Goal: Answer question/provide support: Ask a question

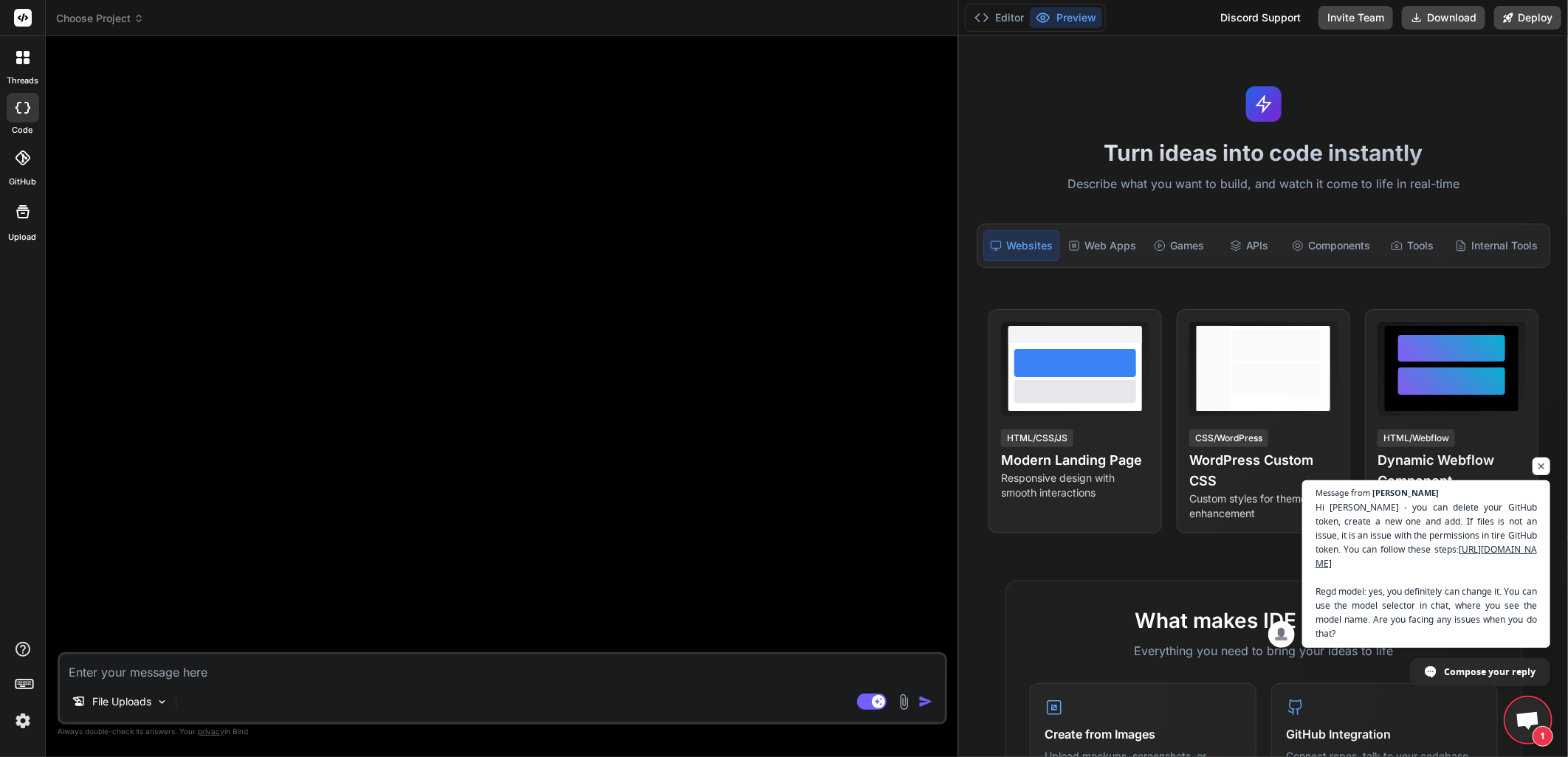
scroll to position [314, 0]
click at [1471, 517] on span "Hi [PERSON_NAME] - you can delete your GitHub token, create a new one and add. …" at bounding box center [1427, 570] width 225 height 142
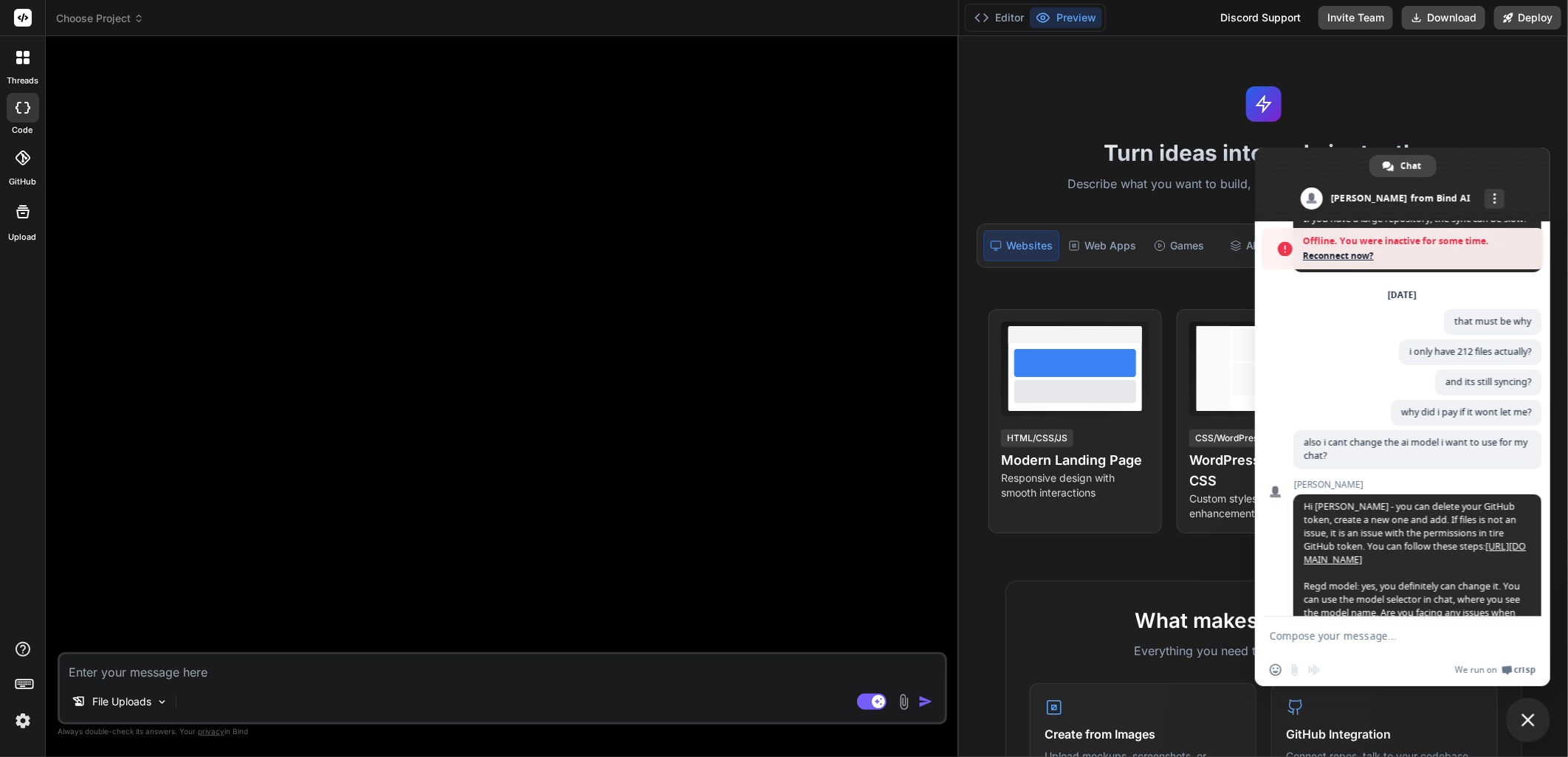
scroll to position [362, 0]
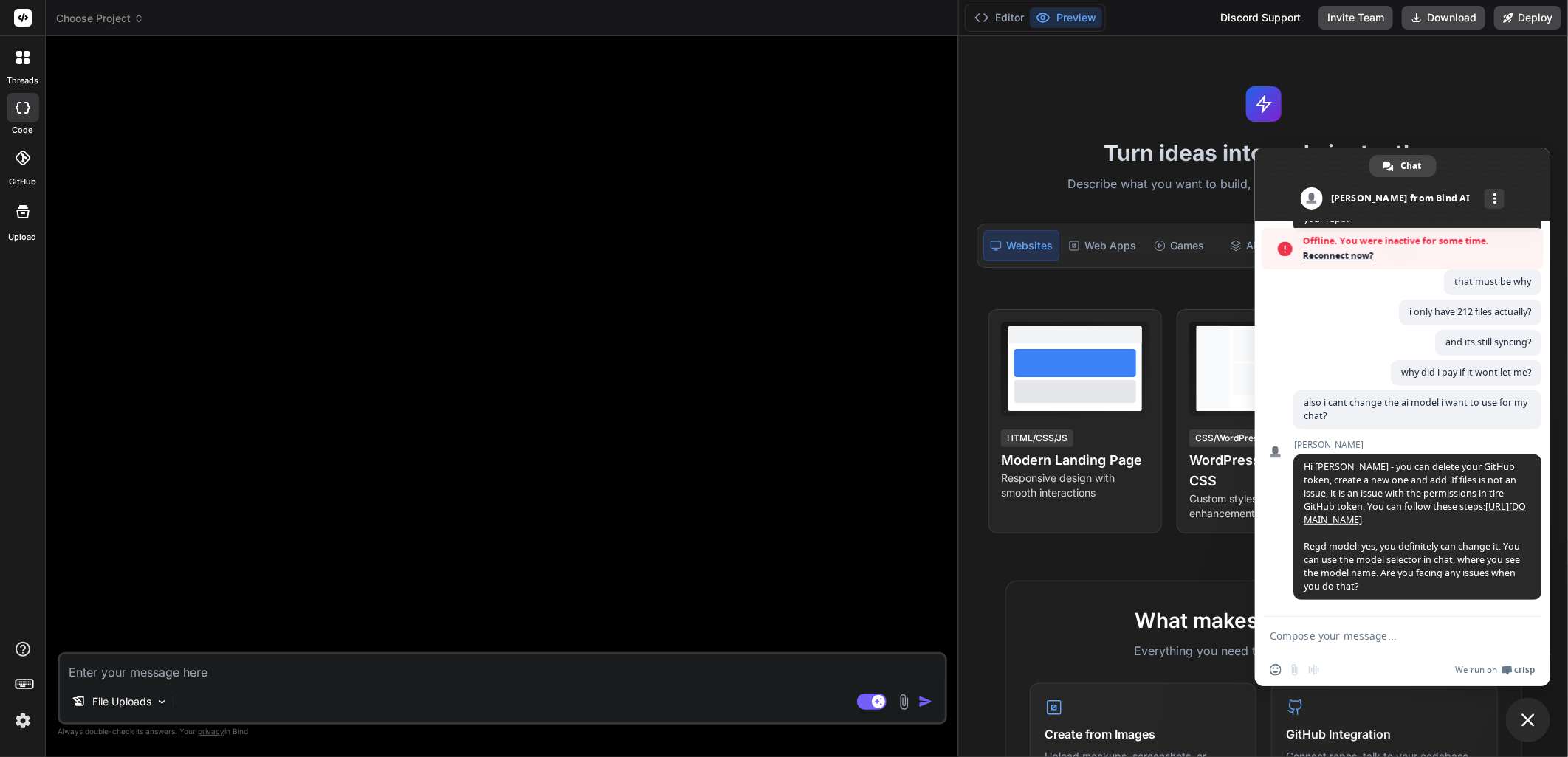
click at [1348, 632] on textarea "Compose your message..." at bounding box center [1386, 636] width 234 height 13
drag, startPoint x: 1389, startPoint y: 252, endPoint x: 1348, endPoint y: 254, distance: 41.0
click at [1389, 252] on span "Reconnect now?" at bounding box center [1420, 256] width 234 height 15
click at [1333, 255] on span "Reconnect now?" at bounding box center [1420, 256] width 234 height 15
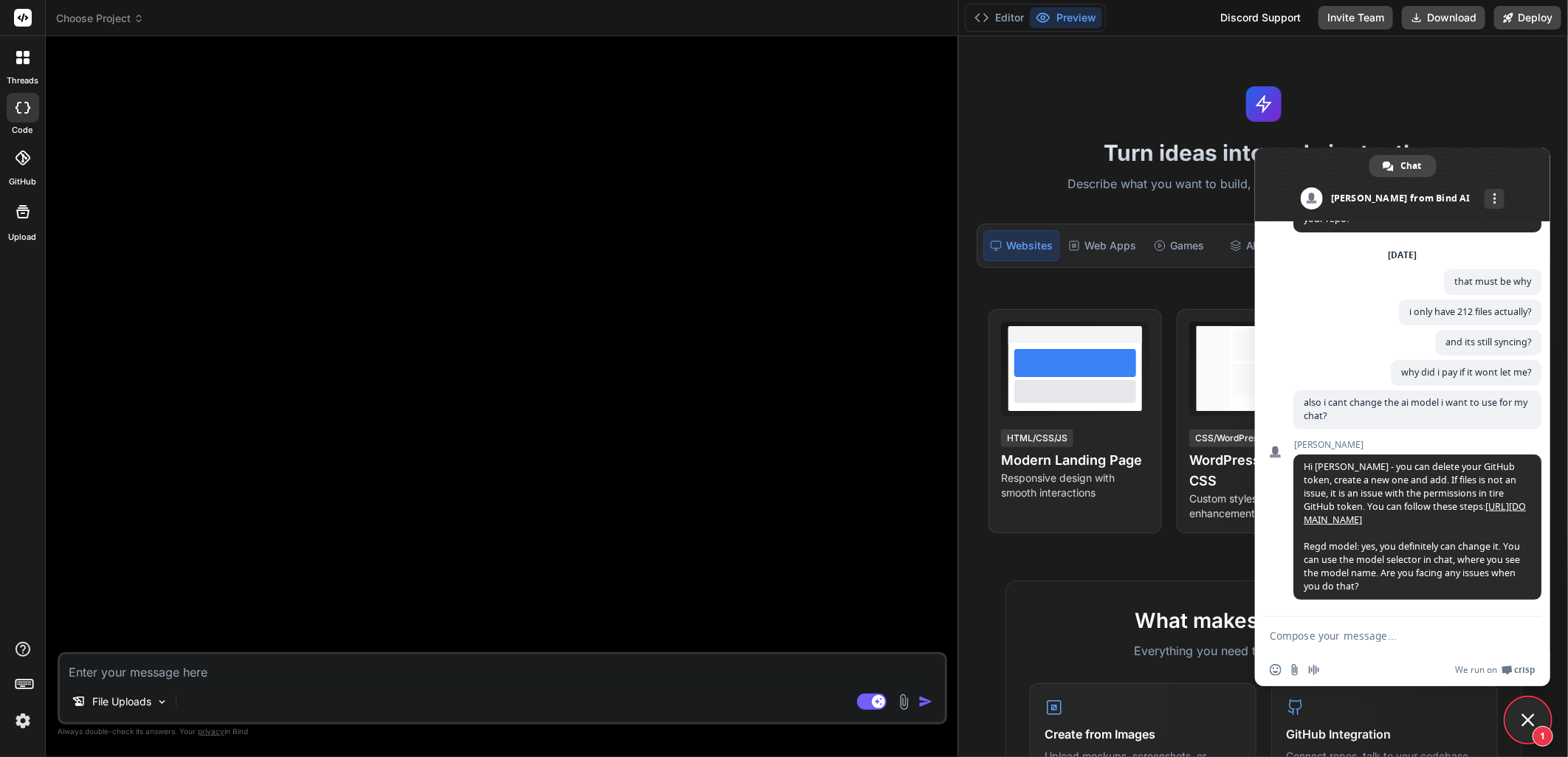
drag, startPoint x: 1367, startPoint y: 615, endPoint x: 1367, endPoint y: 627, distance: 12.0
click at [1367, 615] on div "[PERSON_NAME] Hi [PERSON_NAME] - you can delete your GitHub token, create a new…" at bounding box center [1418, 528] width 248 height 177
click at [1364, 632] on textarea "Compose your message..." at bounding box center [1386, 636] width 234 height 13
type textarea "yes"
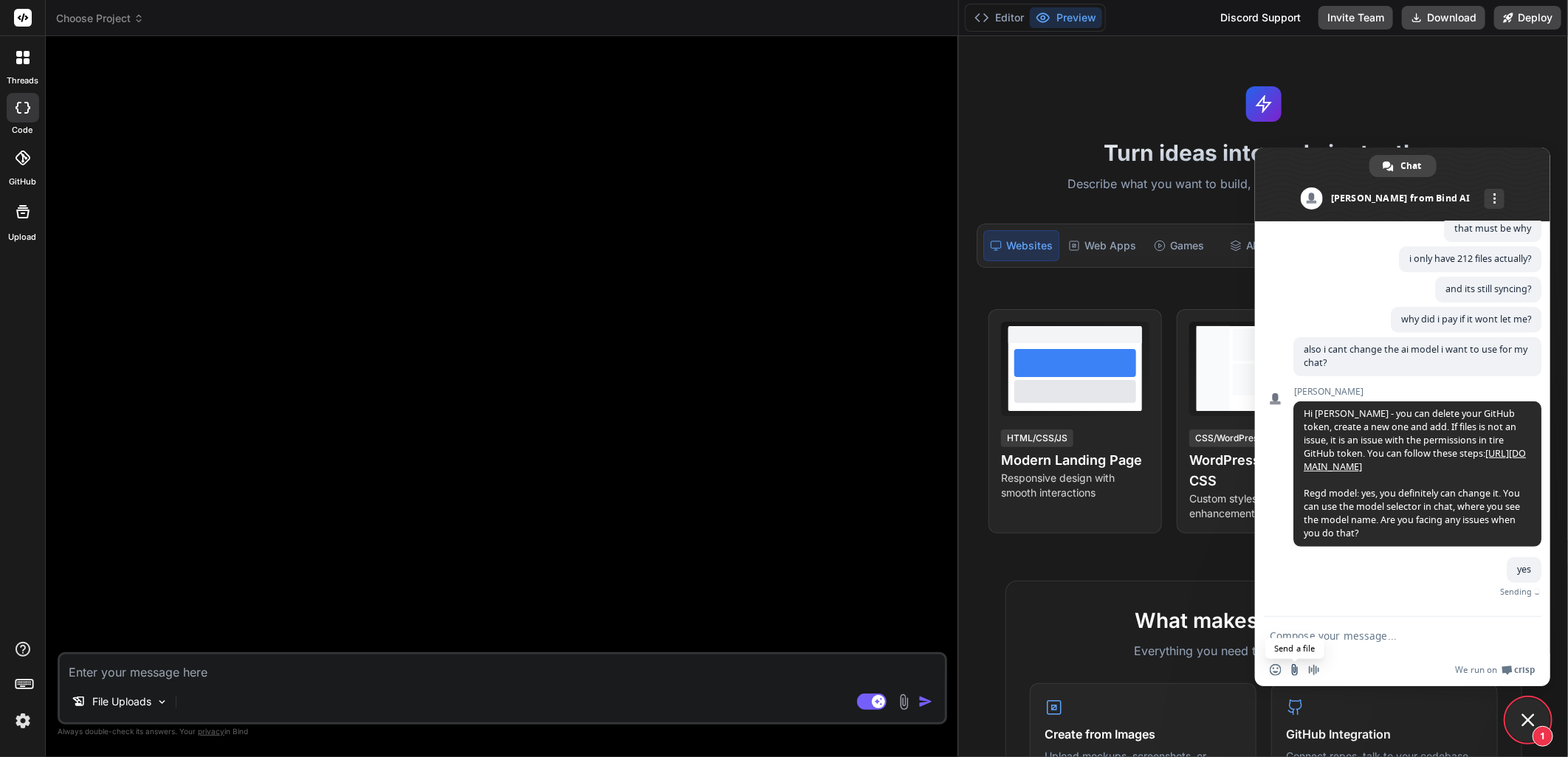
click at [1295, 670] on input "Send a file" at bounding box center [1295, 670] width 12 height 12
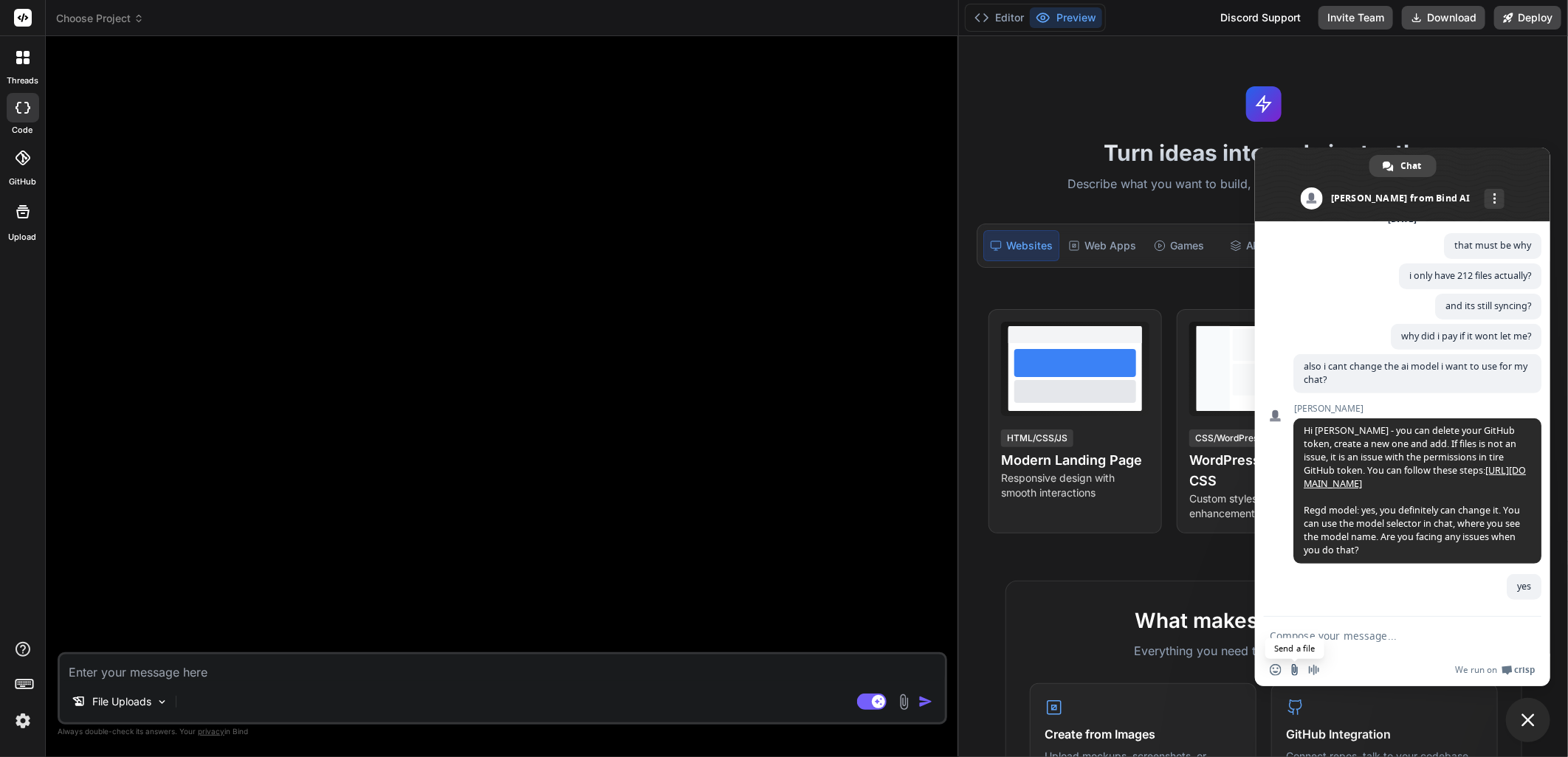
type input "C:\fakepath\Screenshot [DATE] 022154.png"
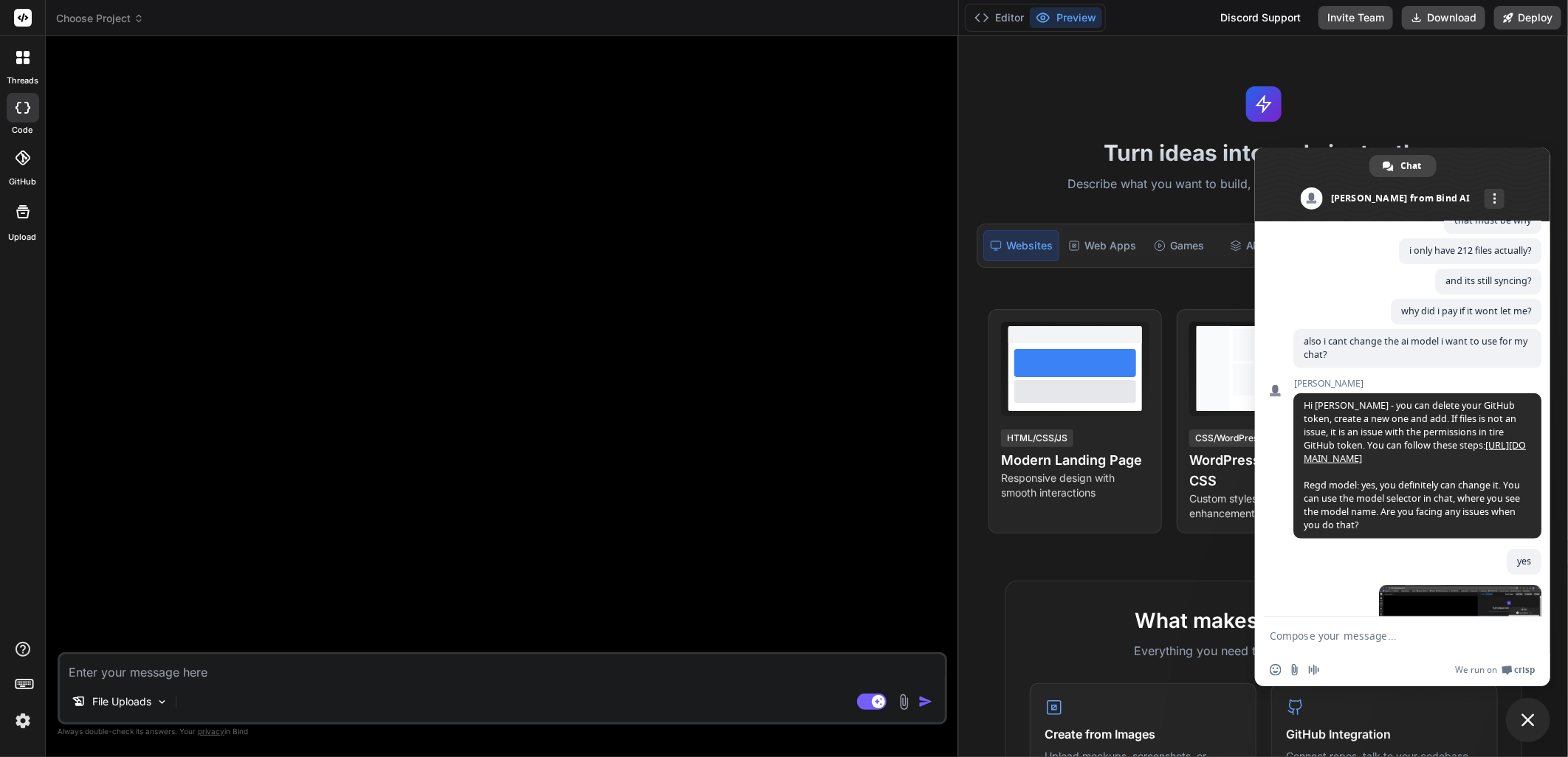
scroll to position [444, 0]
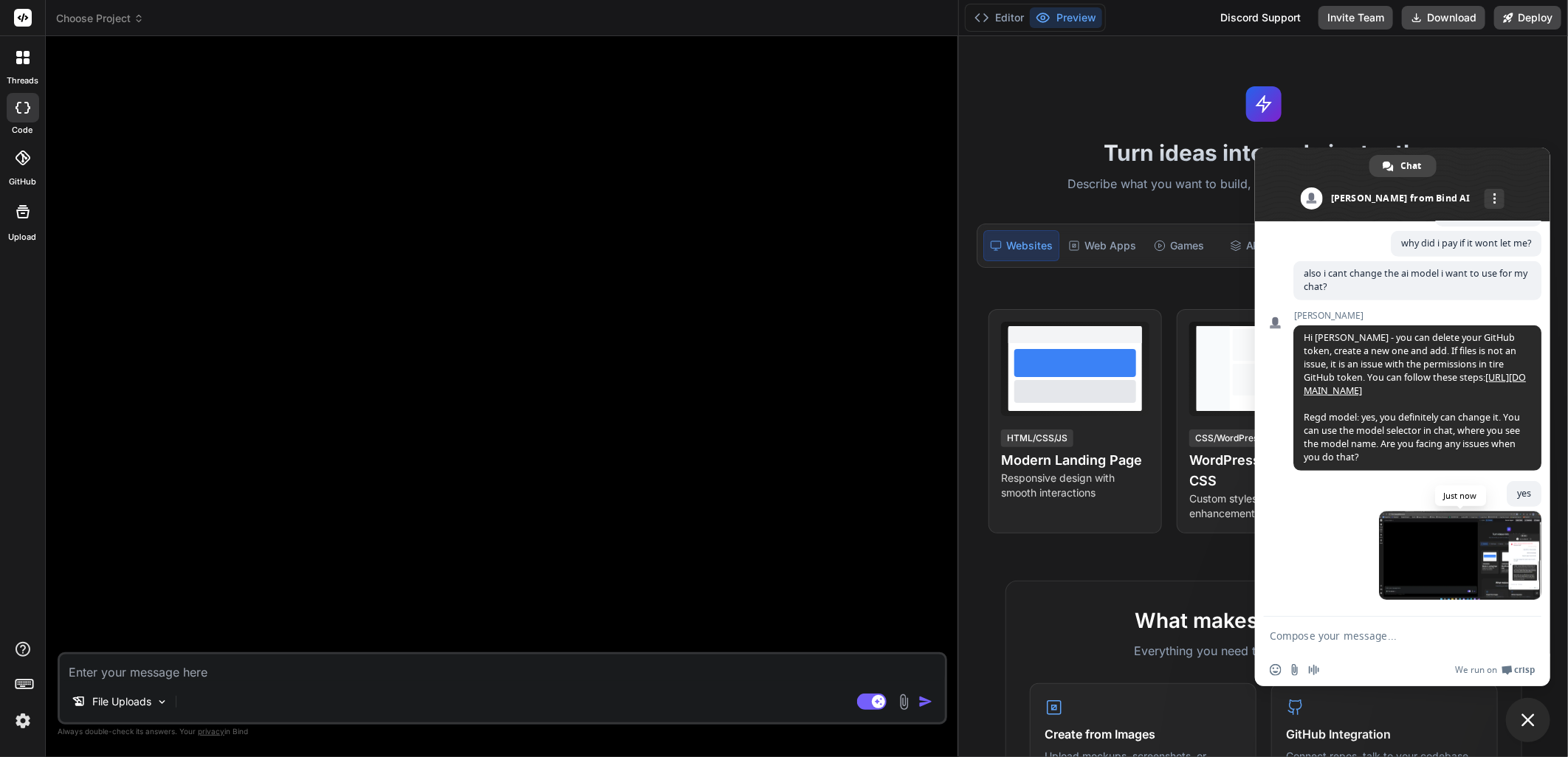
click at [1453, 589] on span at bounding box center [1460, 556] width 163 height 89
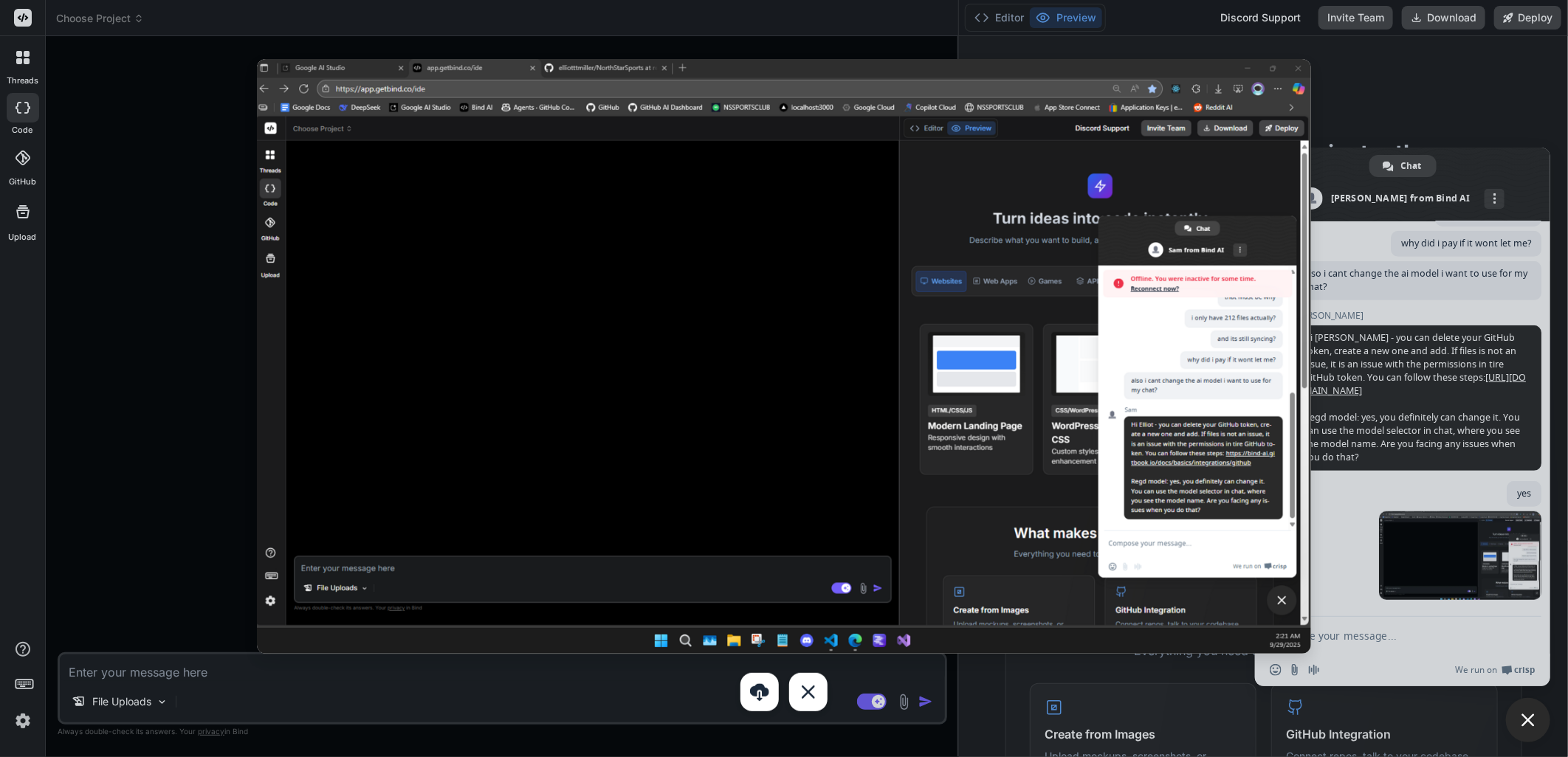
click at [264, 366] on img at bounding box center [784, 357] width 1054 height 595
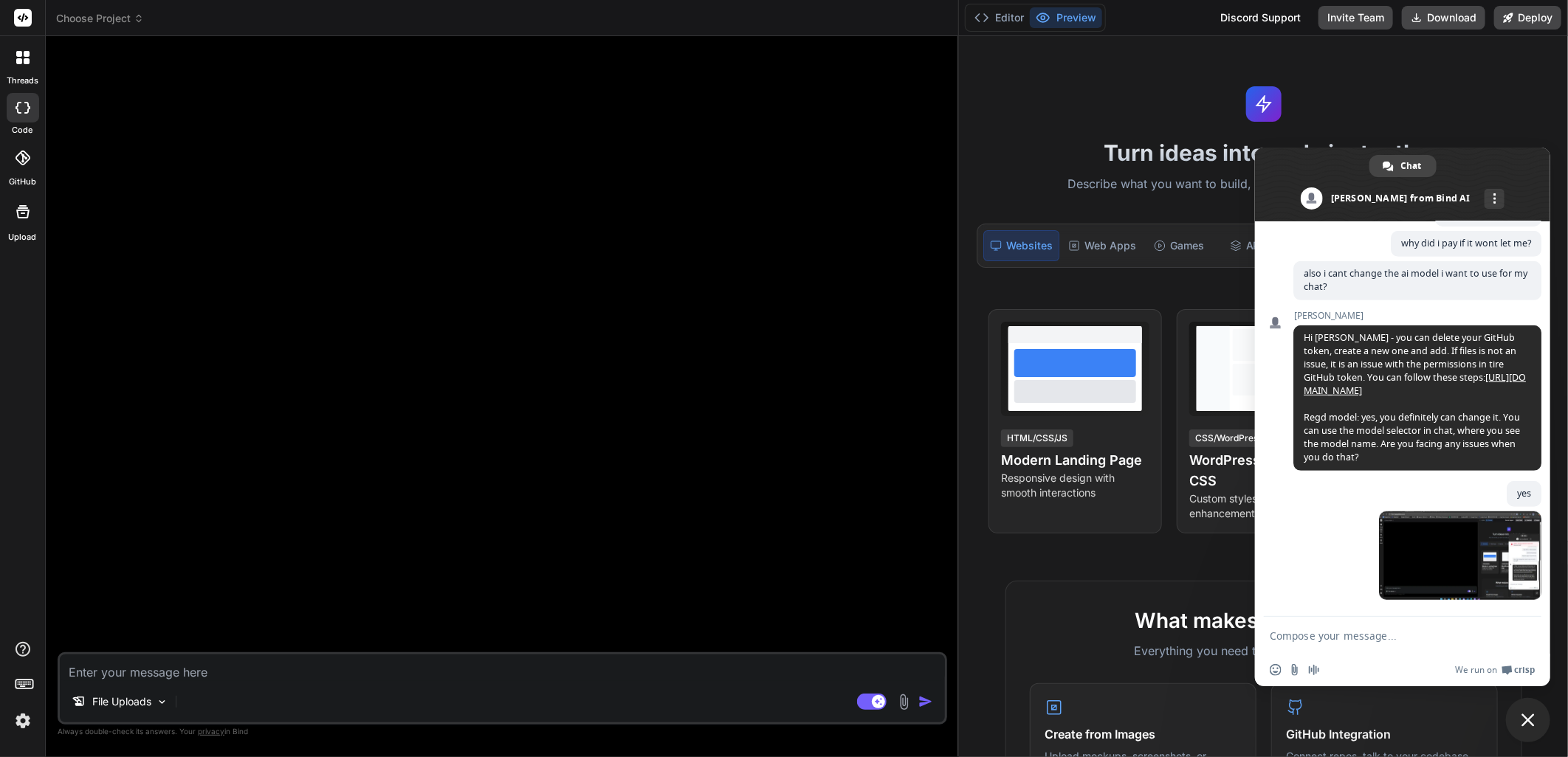
click at [1280, 639] on textarea "Compose your message..." at bounding box center [1386, 636] width 234 height 13
type textarea "i dont get that option"
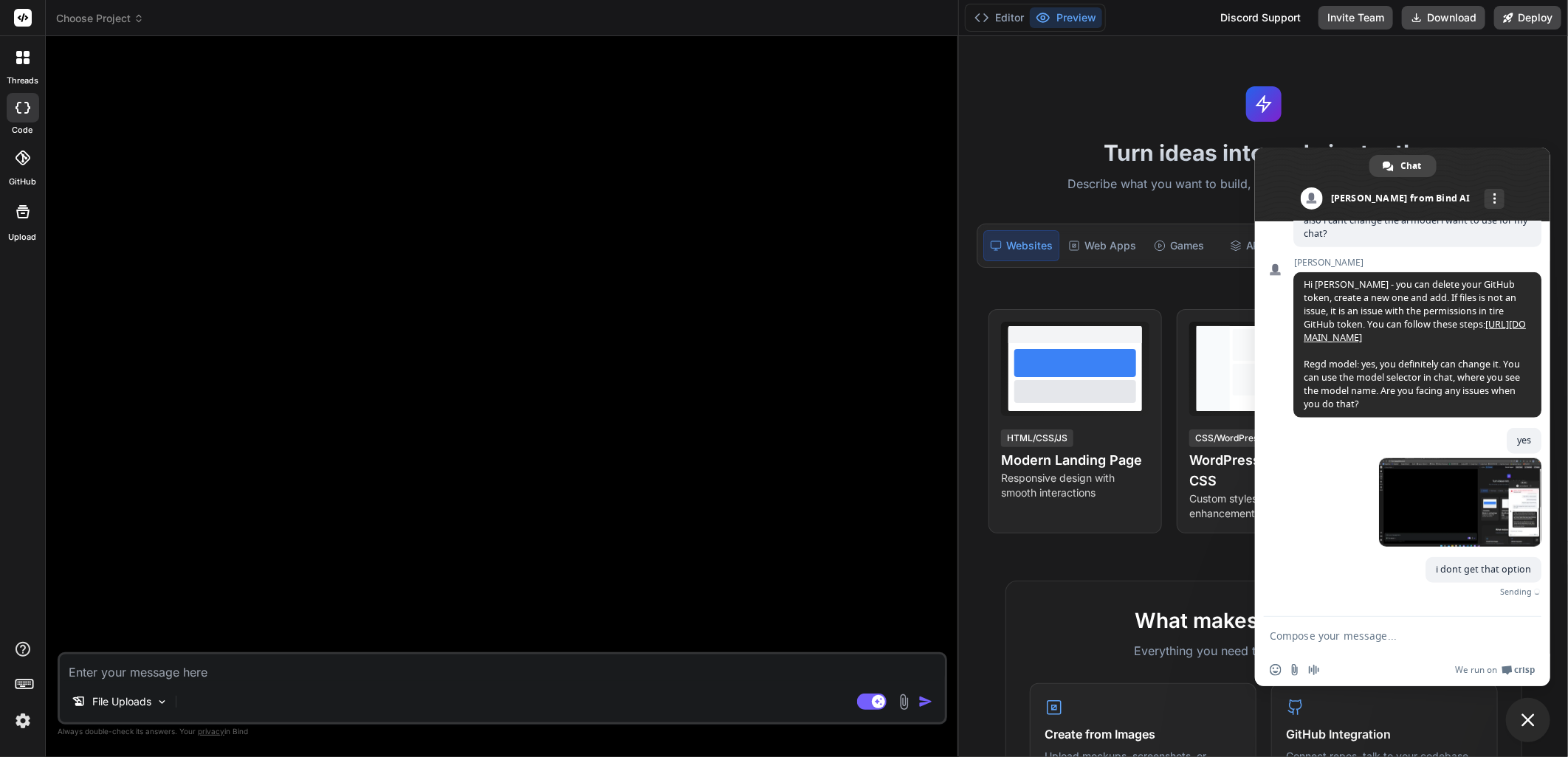
scroll to position [474, 0]
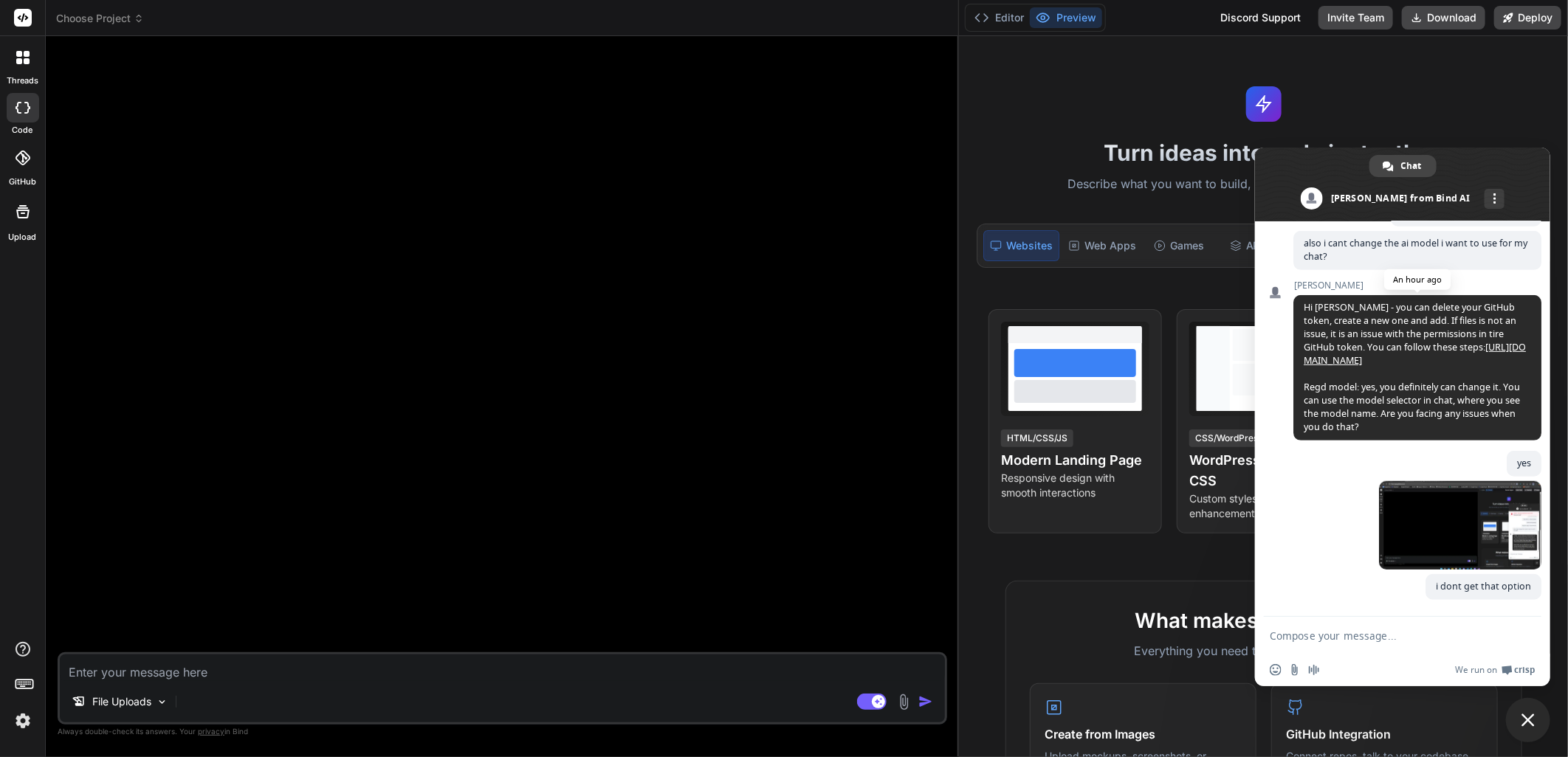
click at [1458, 352] on link "[URL][DOMAIN_NAME]" at bounding box center [1415, 353] width 222 height 25
click at [1325, 644] on form at bounding box center [1386, 637] width 234 height 39
click at [1325, 632] on textarea "Compose your message..." at bounding box center [1386, 636] width 234 height 13
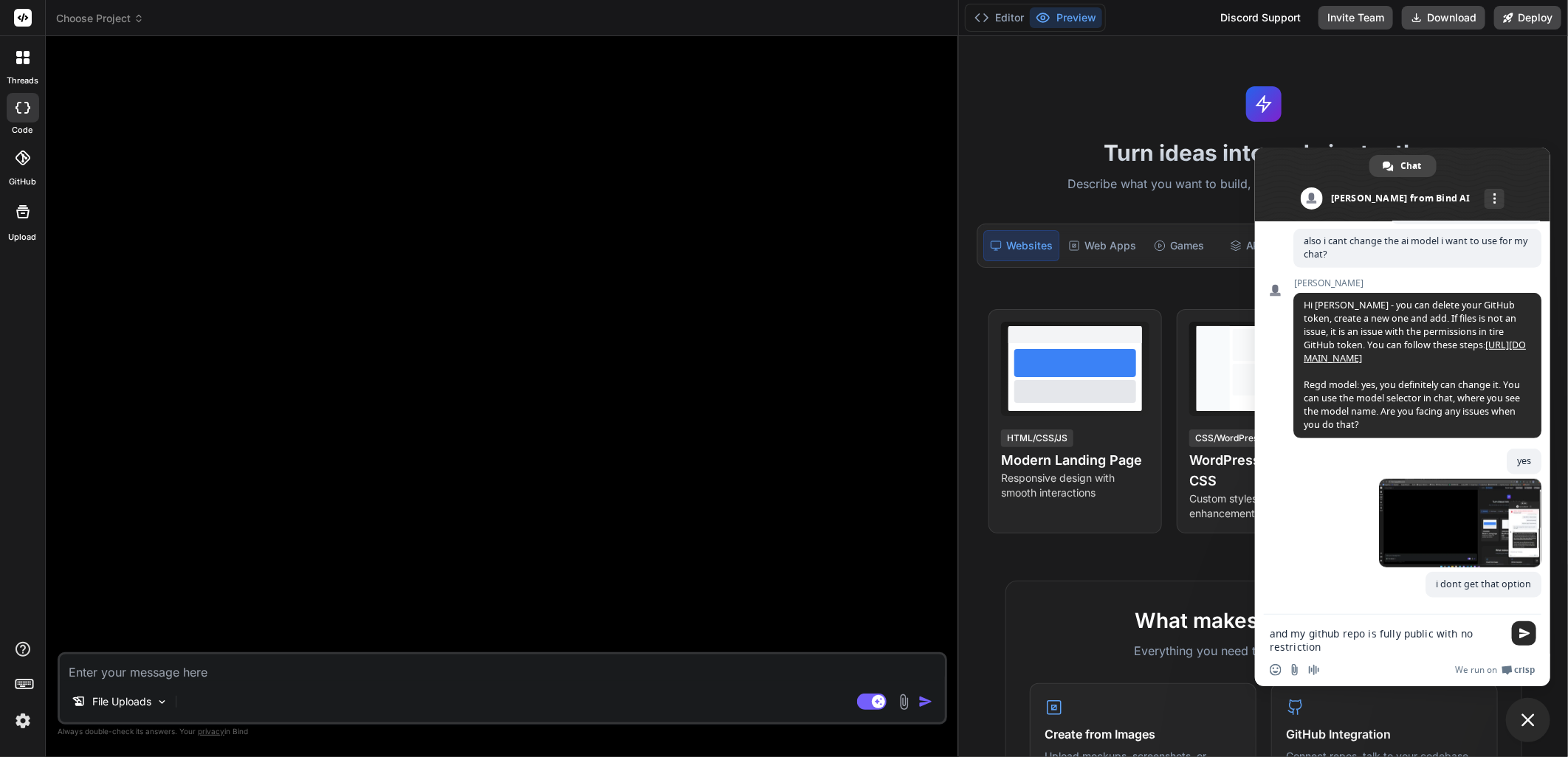
type textarea "and my github repo is fully public with no restrictions"
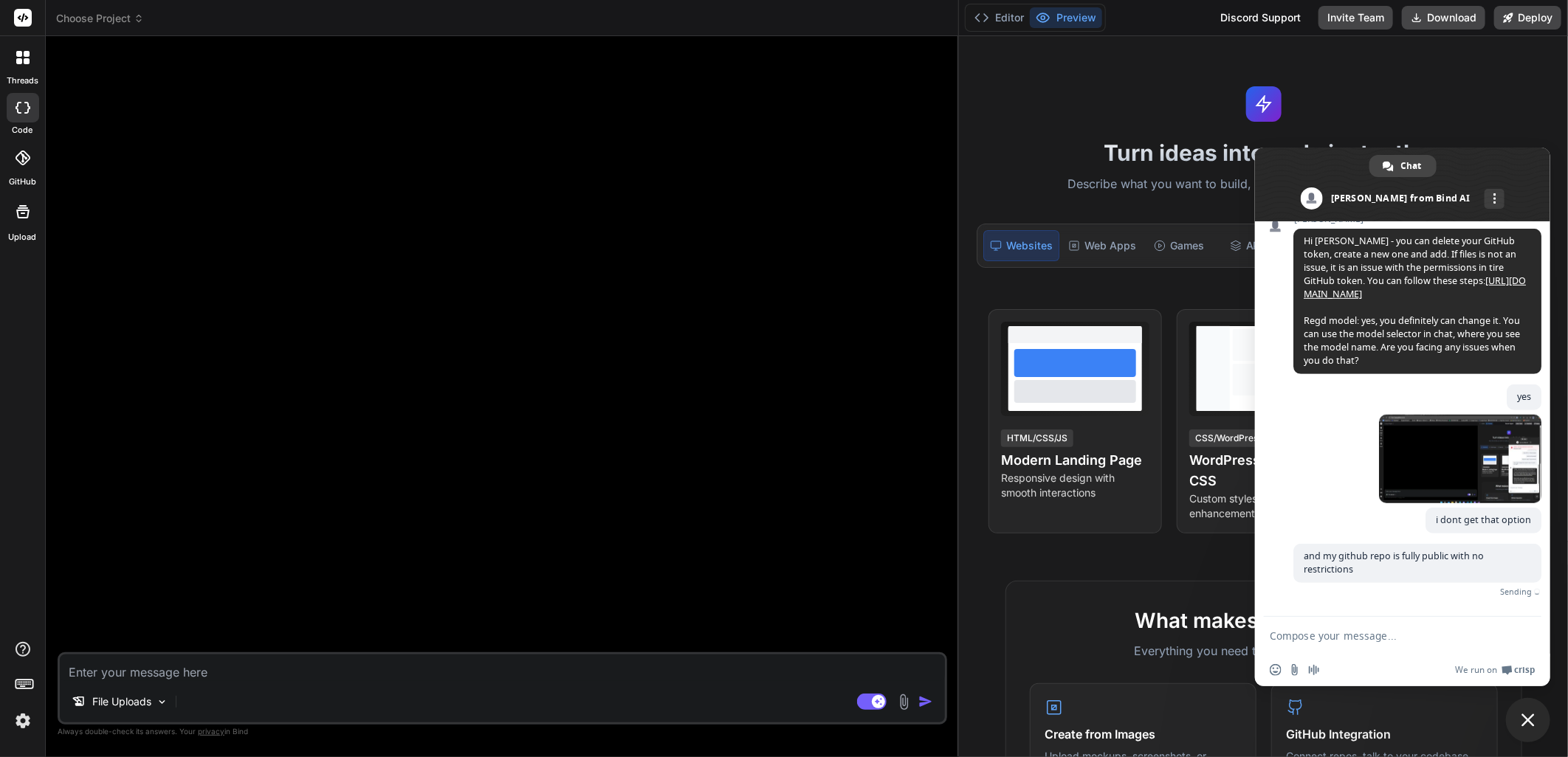
scroll to position [519, 0]
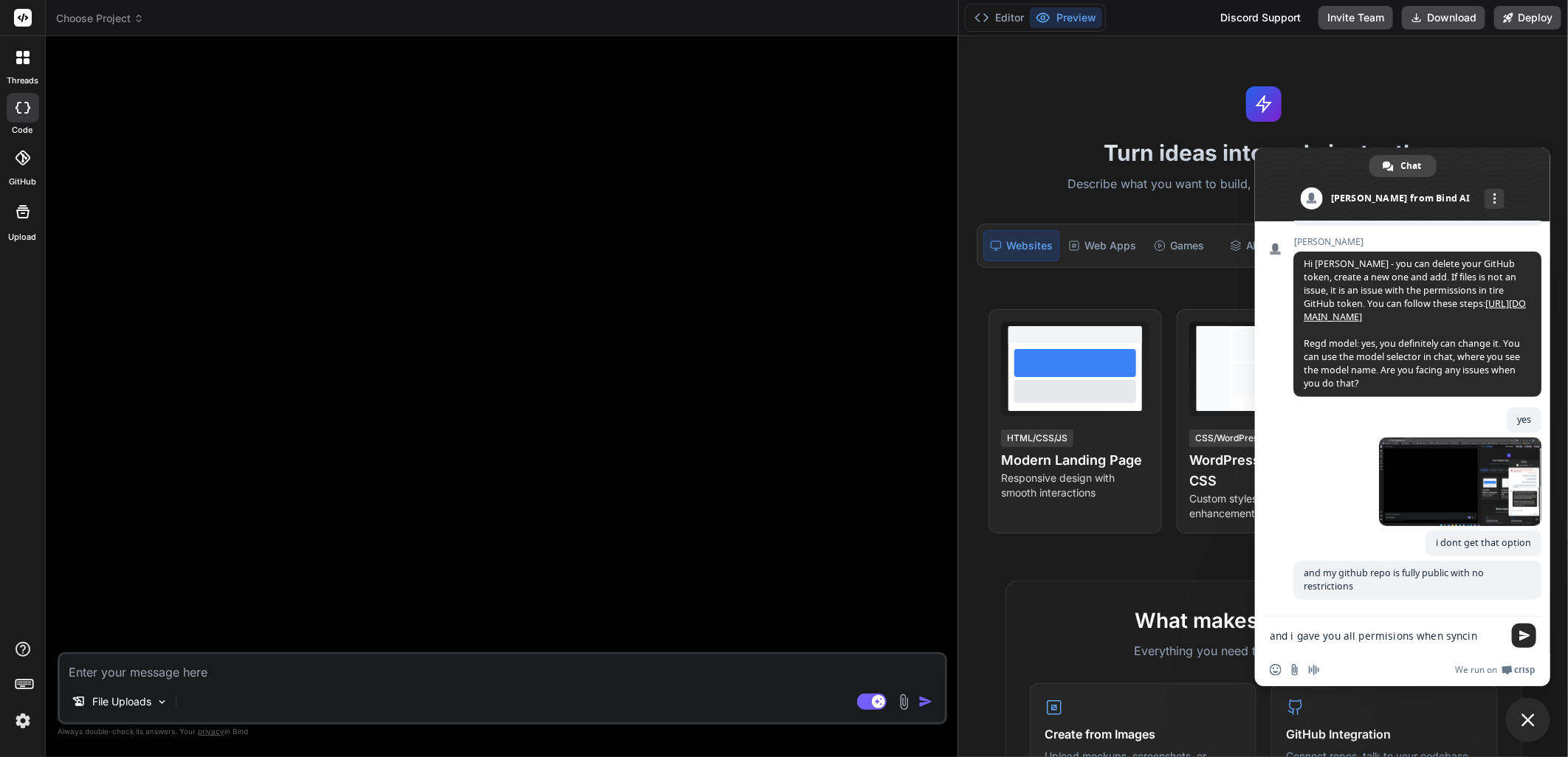
type textarea "and i gave you all permisions when syncing"
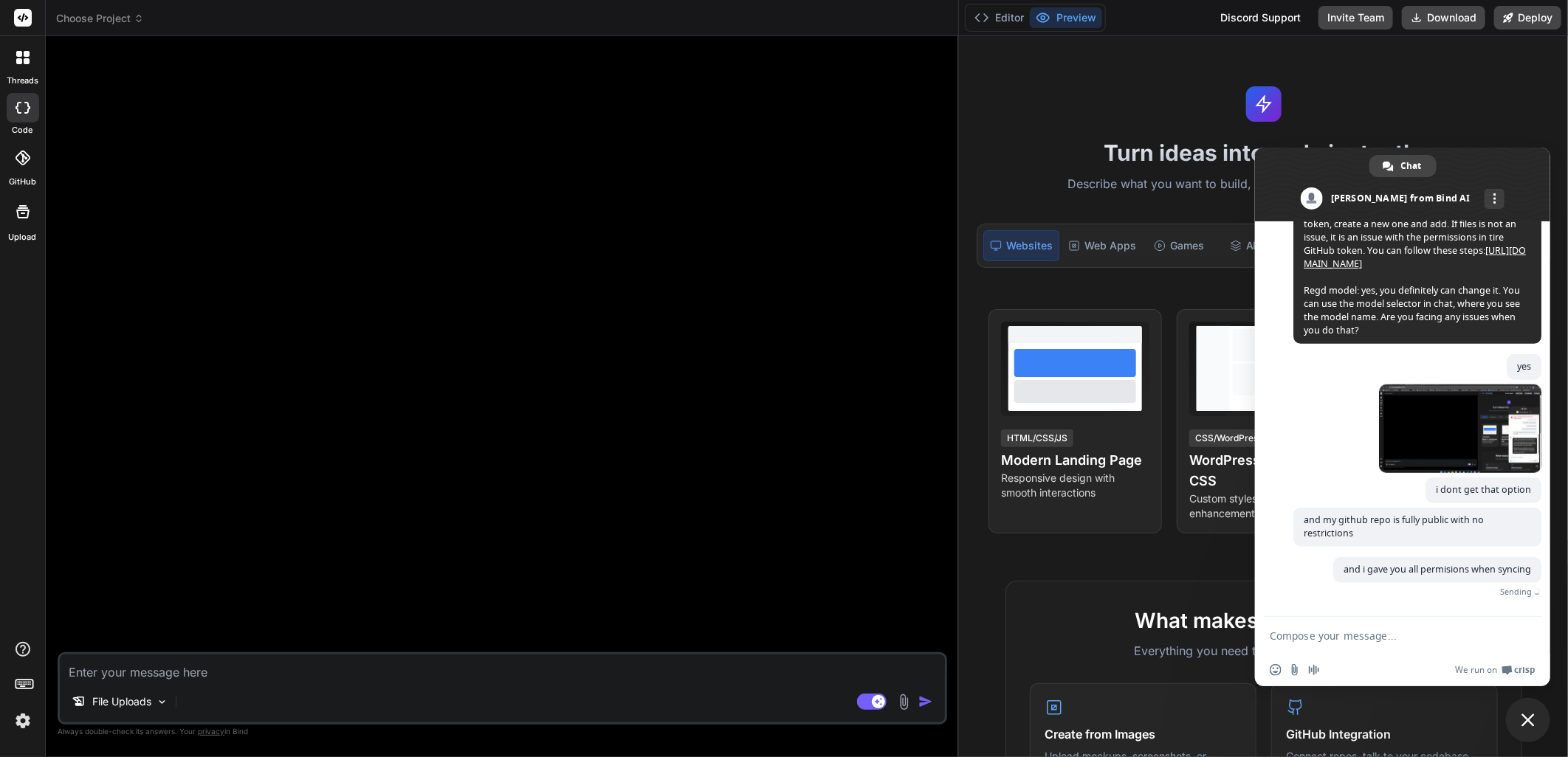
scroll to position [551, 0]
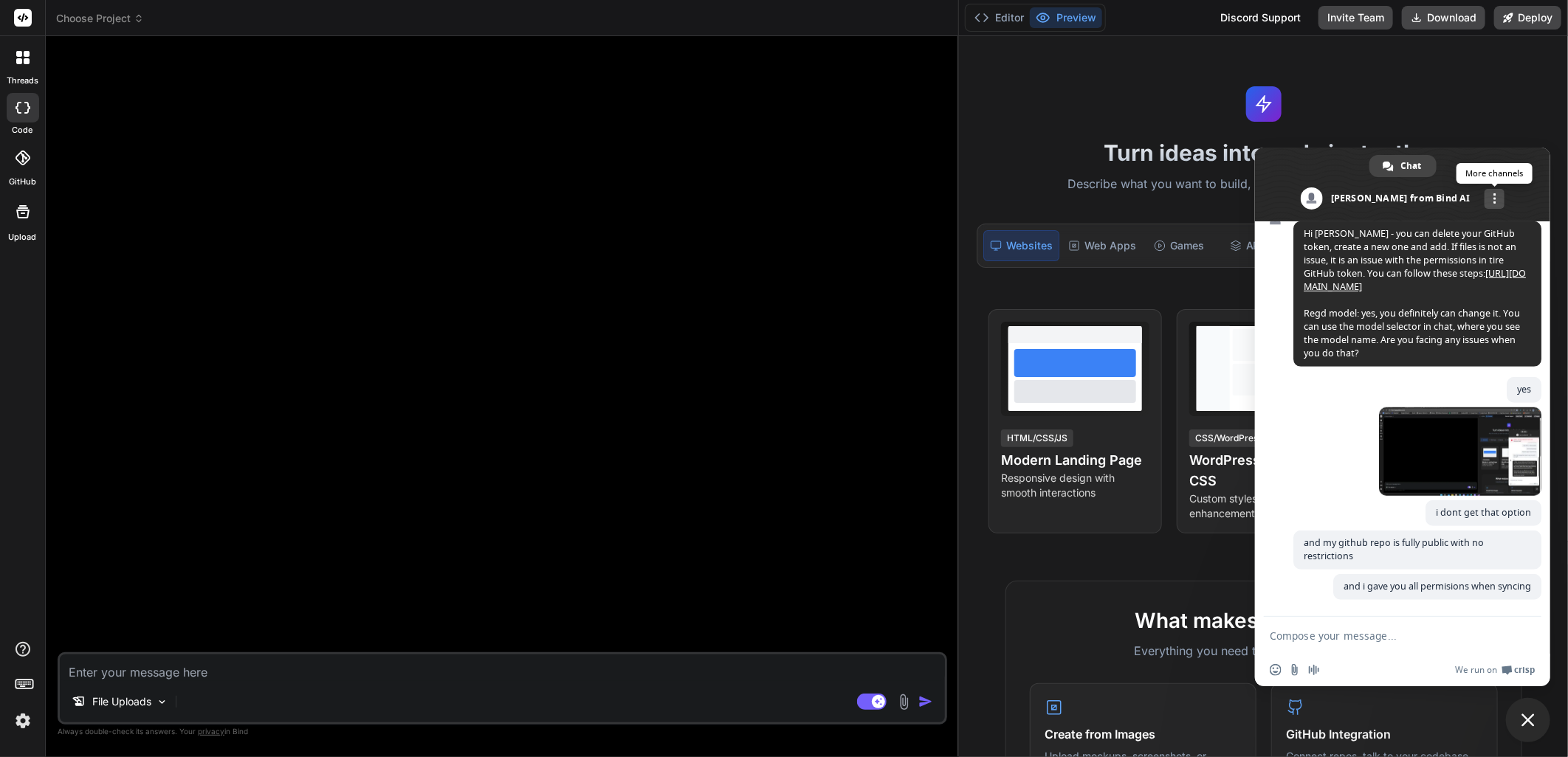
click at [1485, 192] on div "More channels" at bounding box center [1495, 199] width 20 height 20
click at [1485, 197] on div "More channels" at bounding box center [1495, 199] width 20 height 20
click at [1493, 196] on span "More channels" at bounding box center [1495, 198] width 3 height 11
click at [1403, 231] on span "email" at bounding box center [1403, 232] width 12 height 12
click at [709, 22] on div "Choose Project" at bounding box center [502, 18] width 892 height 15
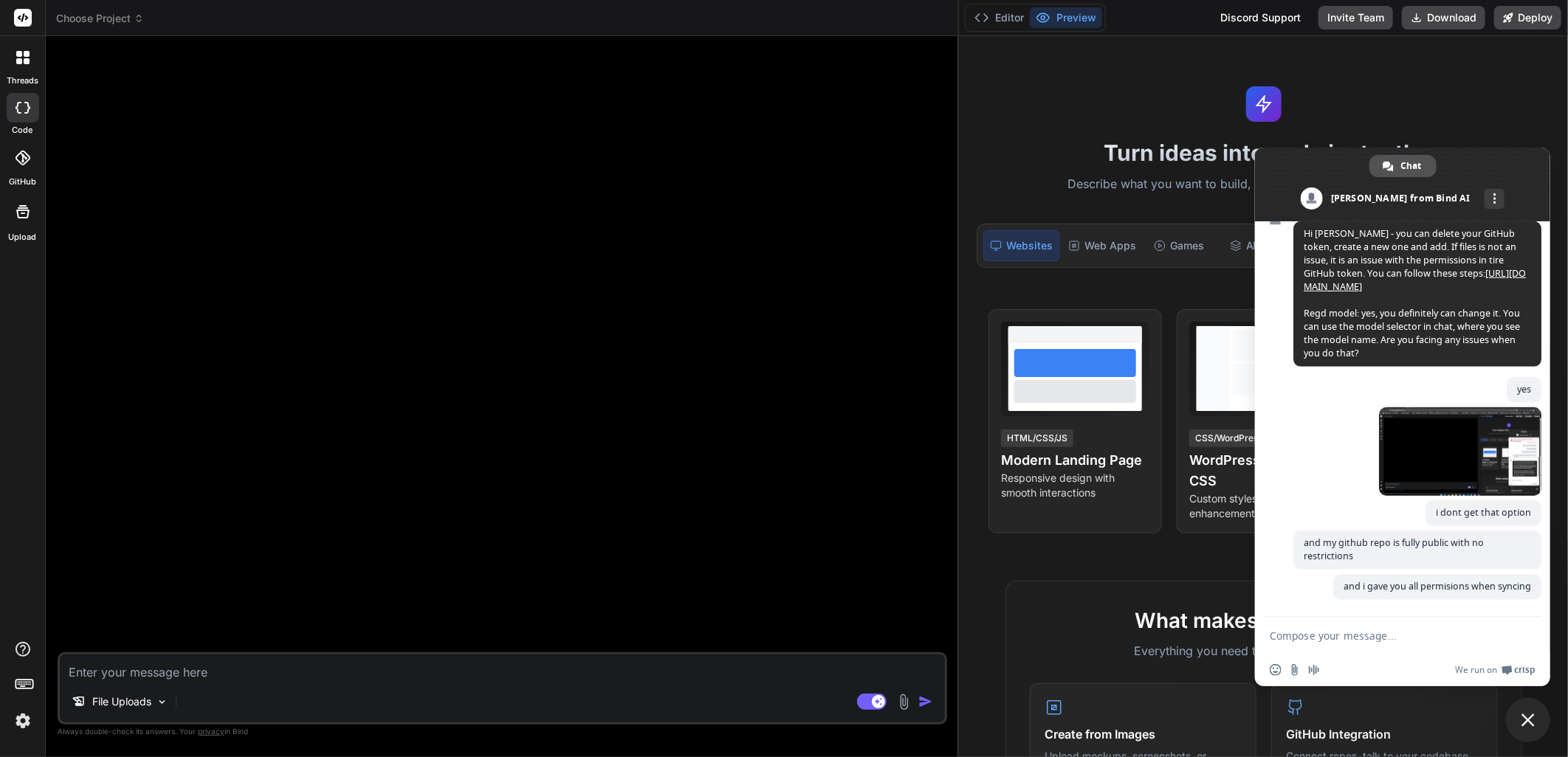
click at [1406, 164] on span "Chat" at bounding box center [1411, 166] width 21 height 22
click at [1341, 635] on textarea "Compose your message..." at bounding box center [1386, 636] width 234 height 13
click at [1399, 541] on span "and my github repo is fully public with no restrictions" at bounding box center [1394, 549] width 180 height 25
click at [1332, 483] on div "6 minutes ago" at bounding box center [1418, 454] width 248 height 93
click at [11, 170] on div at bounding box center [23, 158] width 33 height 33
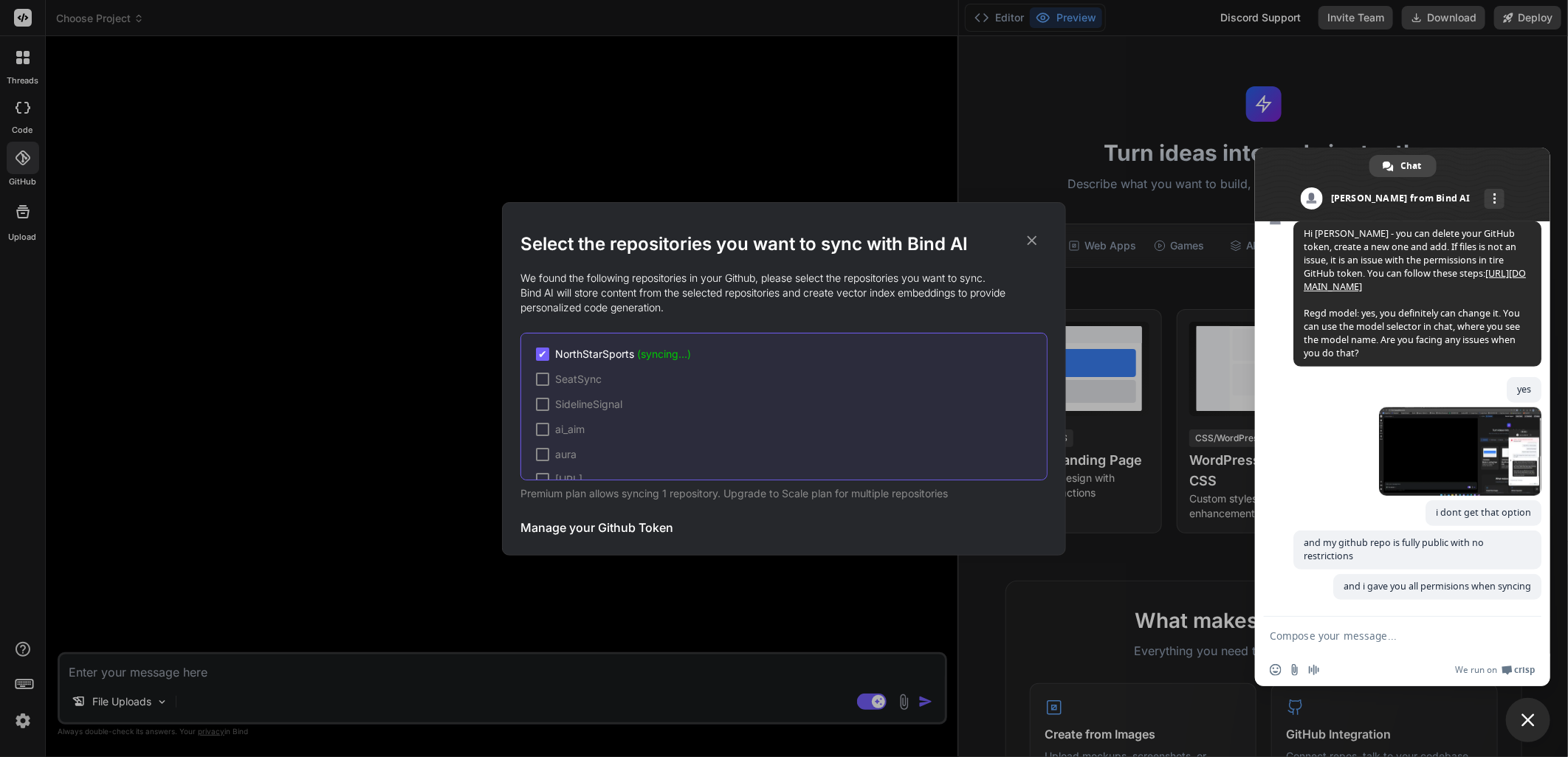
click at [609, 523] on h3 "Manage your Github Token" at bounding box center [597, 528] width 153 height 18
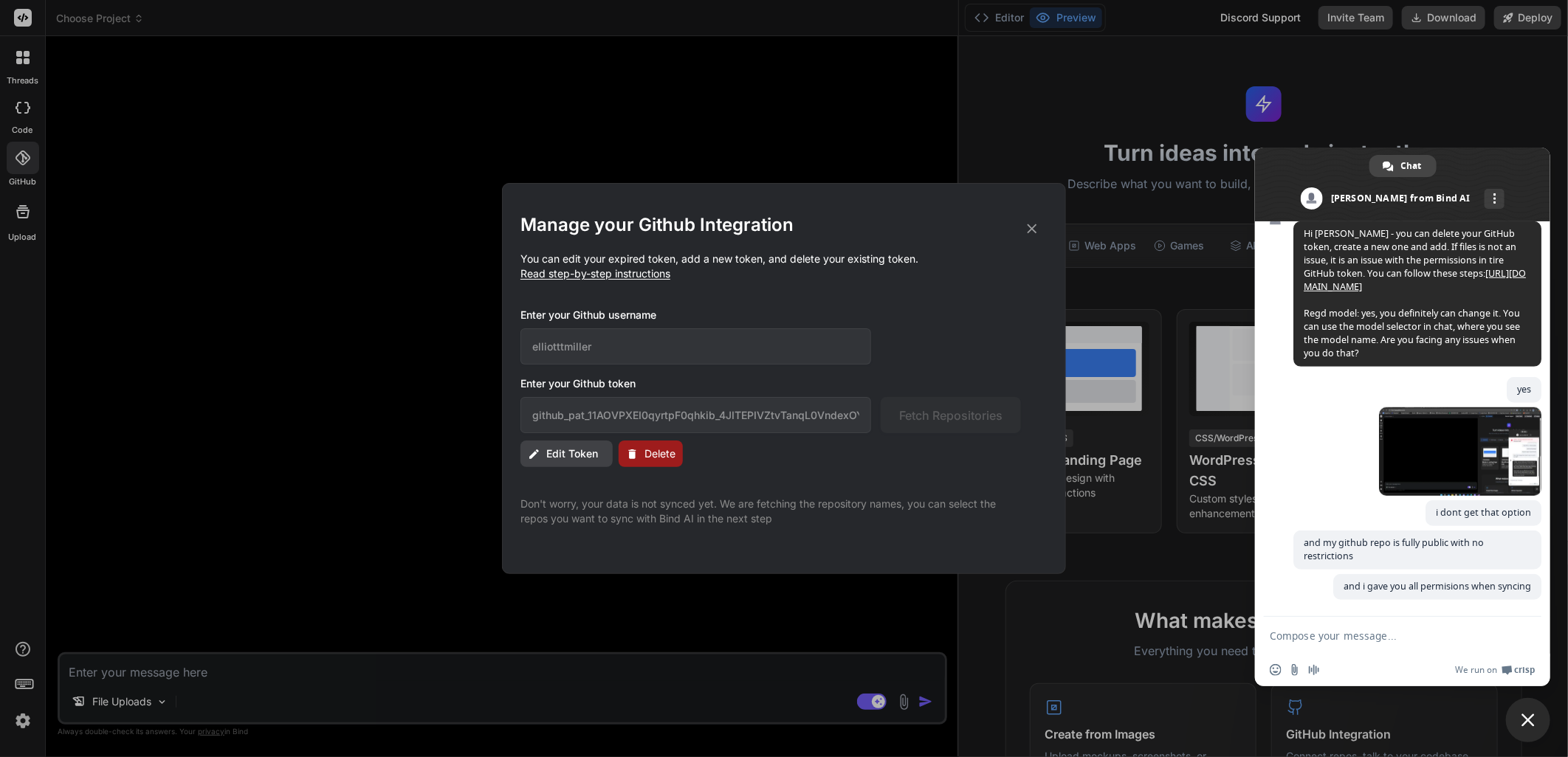
click at [570, 451] on span "Edit Token" at bounding box center [571, 454] width 52 height 15
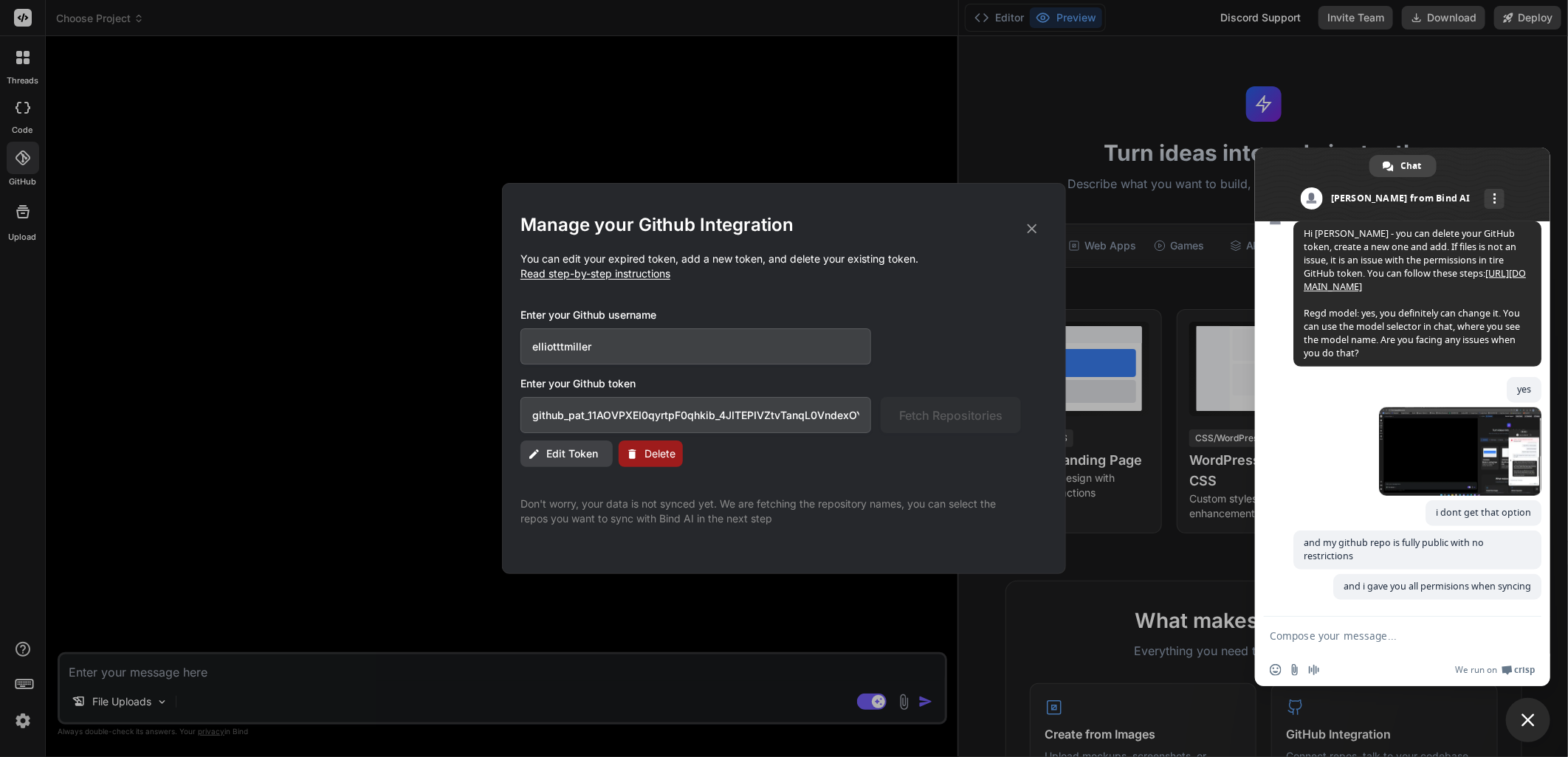
click at [647, 456] on span "Delete" at bounding box center [660, 454] width 31 height 15
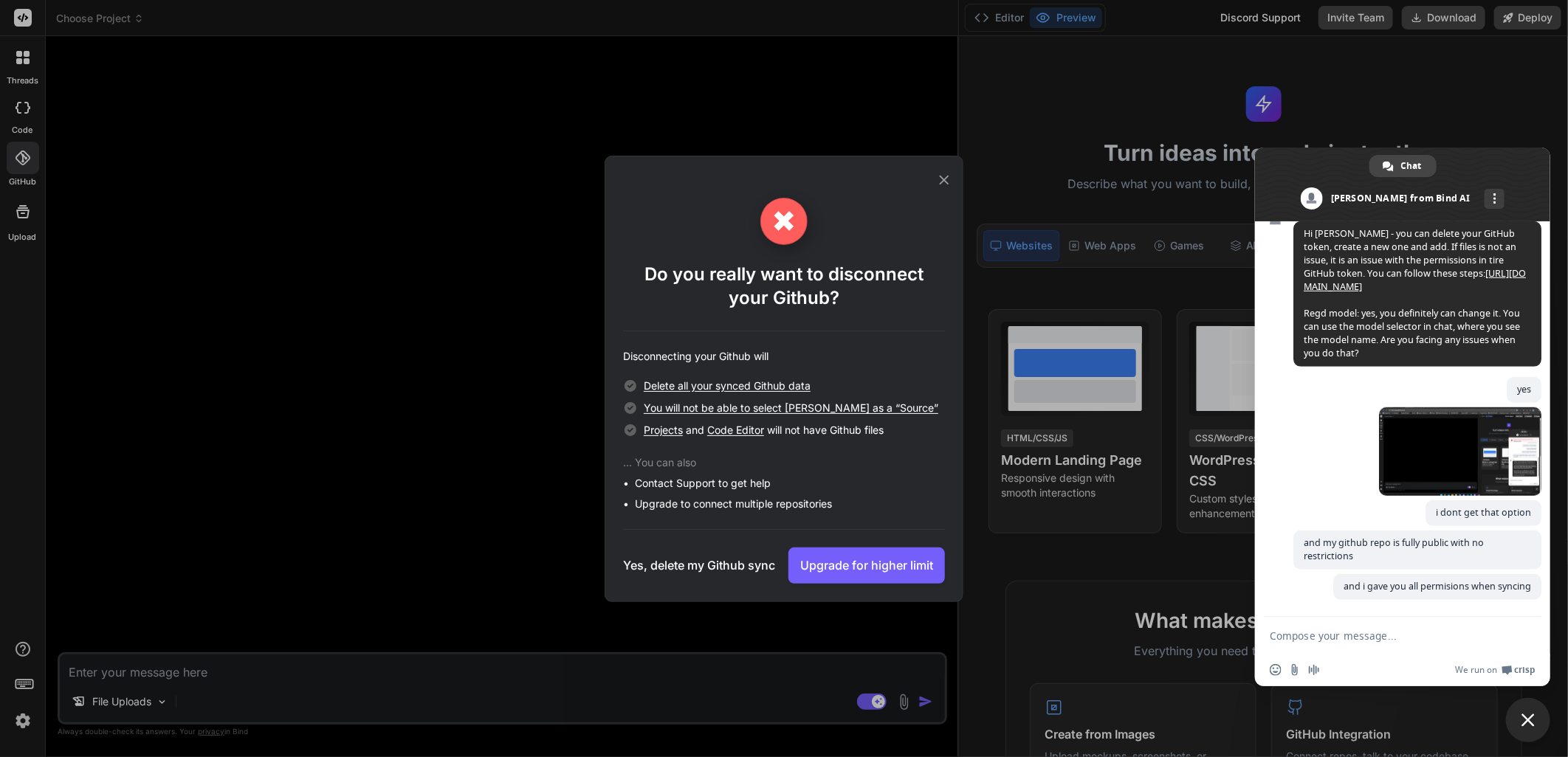
click at [705, 563] on h3 "Yes, delete my Github sync" at bounding box center [699, 565] width 152 height 18
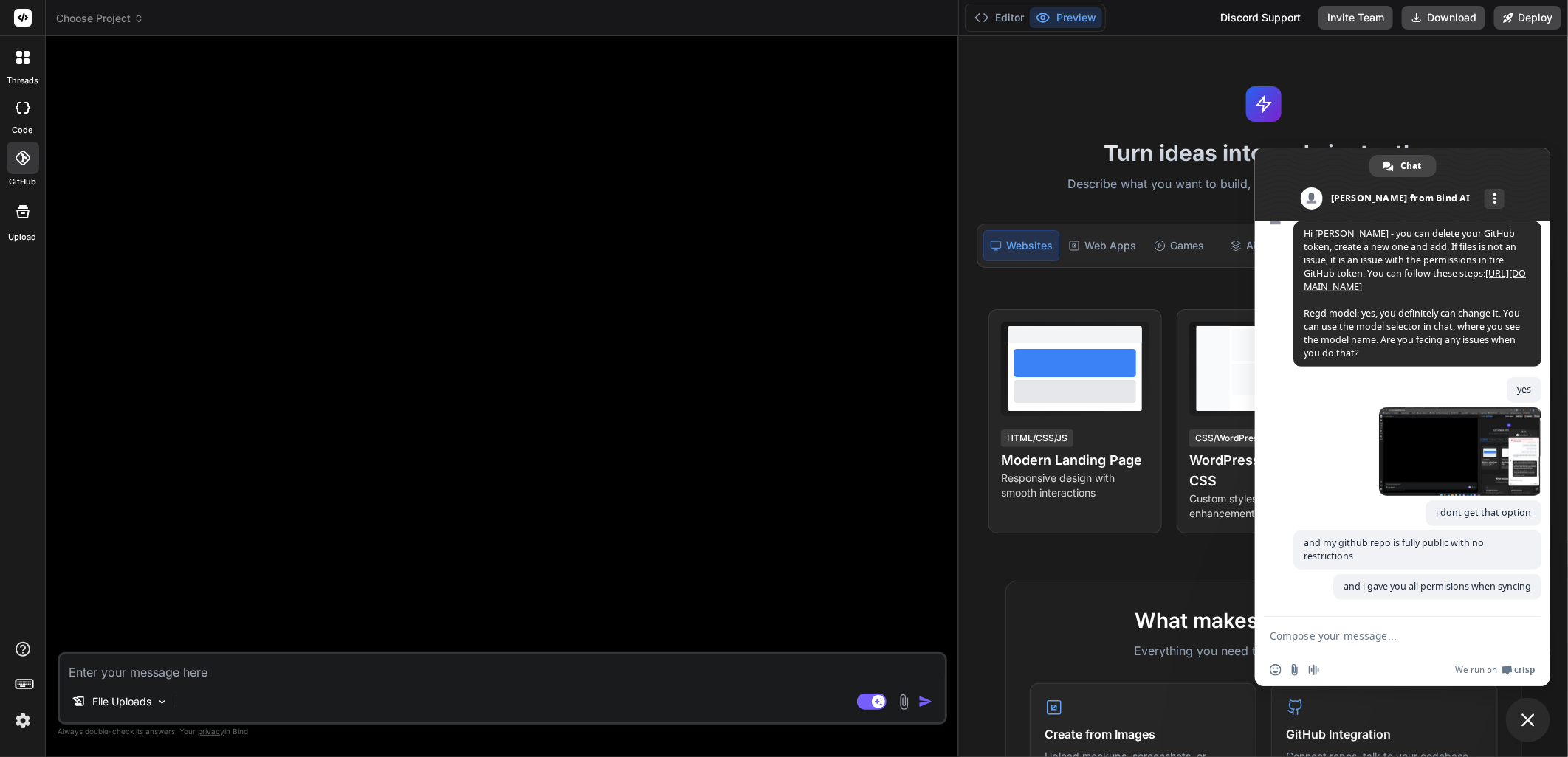
click at [901, 697] on img at bounding box center [904, 702] width 17 height 17
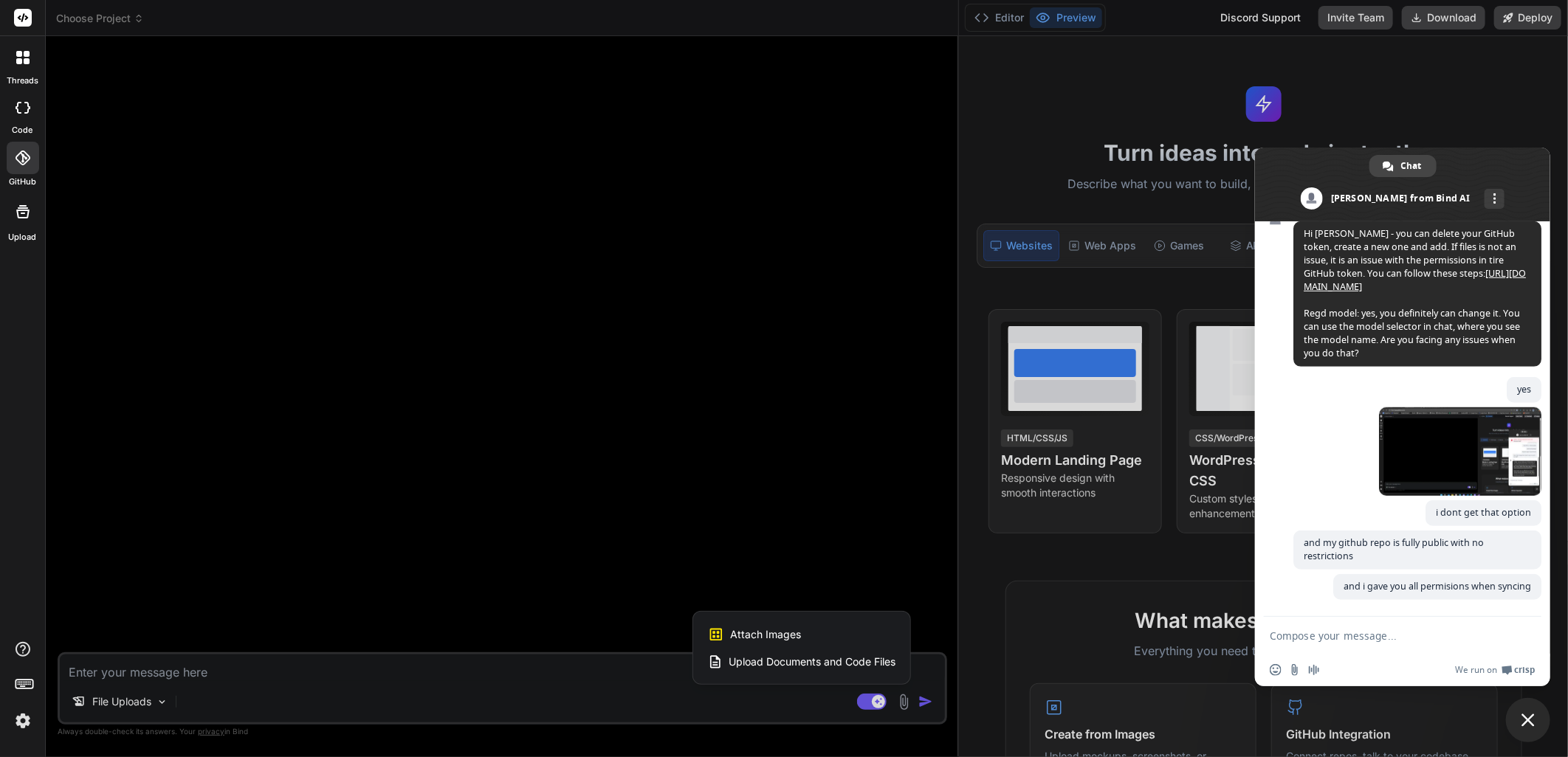
click at [798, 668] on span "Upload Documents and Code Files" at bounding box center [812, 662] width 167 height 15
type textarea "x"
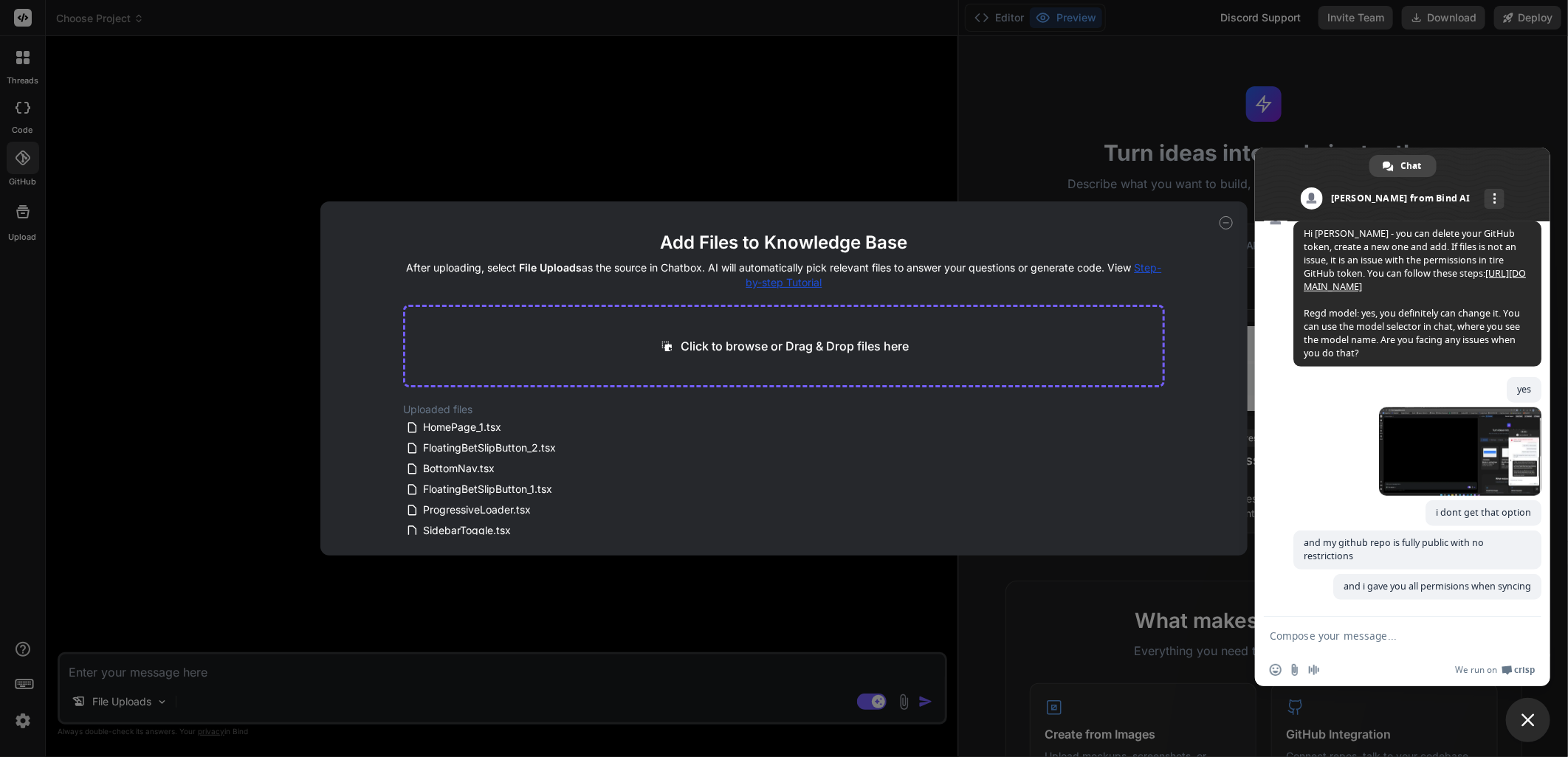
click at [753, 337] on div "Click to browse or Drag & Drop files here" at bounding box center [784, 346] width 762 height 83
click at [733, 349] on p "Click to browse or Drag & Drop files here" at bounding box center [794, 346] width 228 height 18
click at [1332, 630] on textarea "Compose your message..." at bounding box center [1386, 636] width 234 height 13
type textarea "how do i fix this plese"
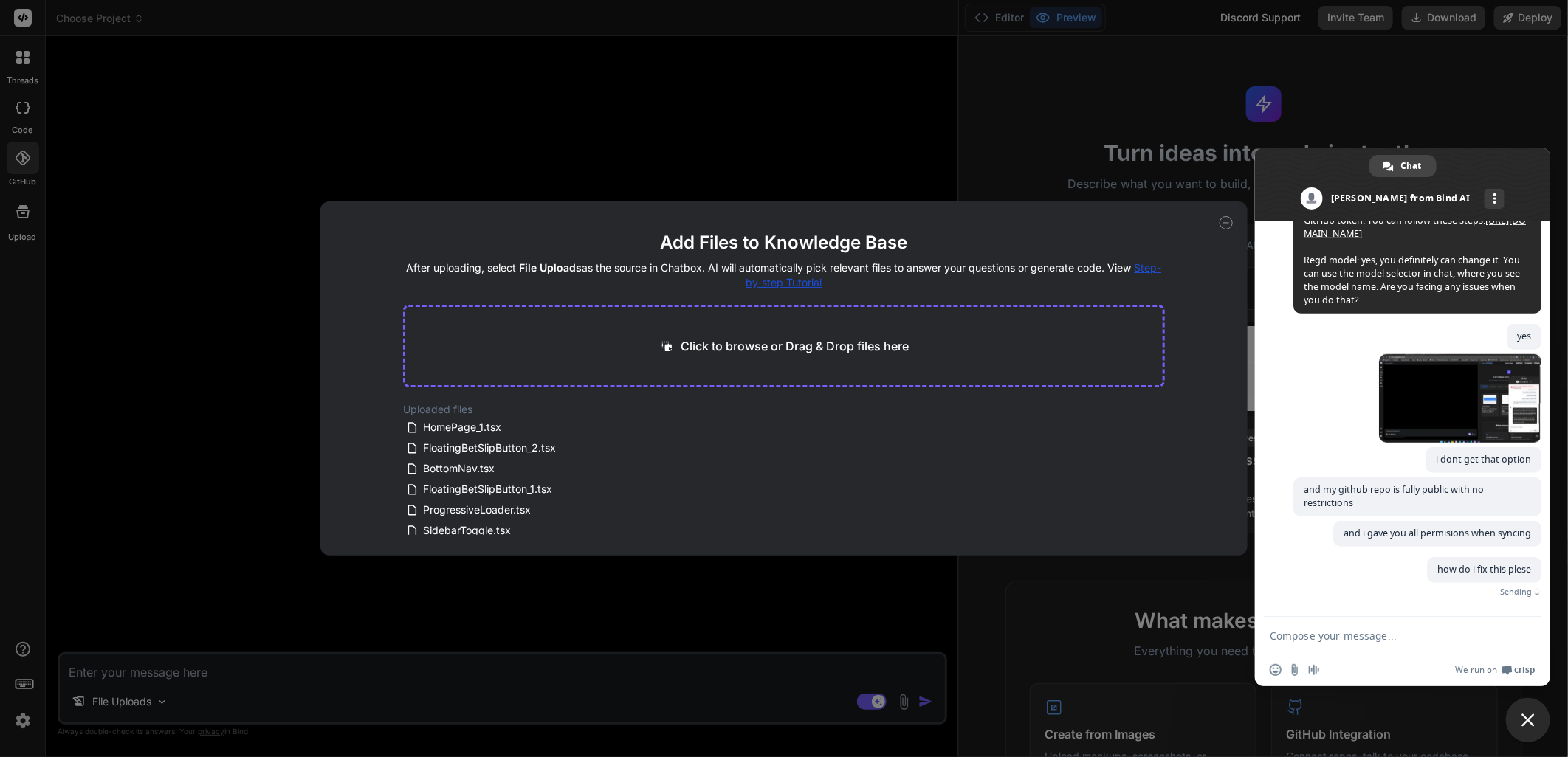
scroll to position [582, 0]
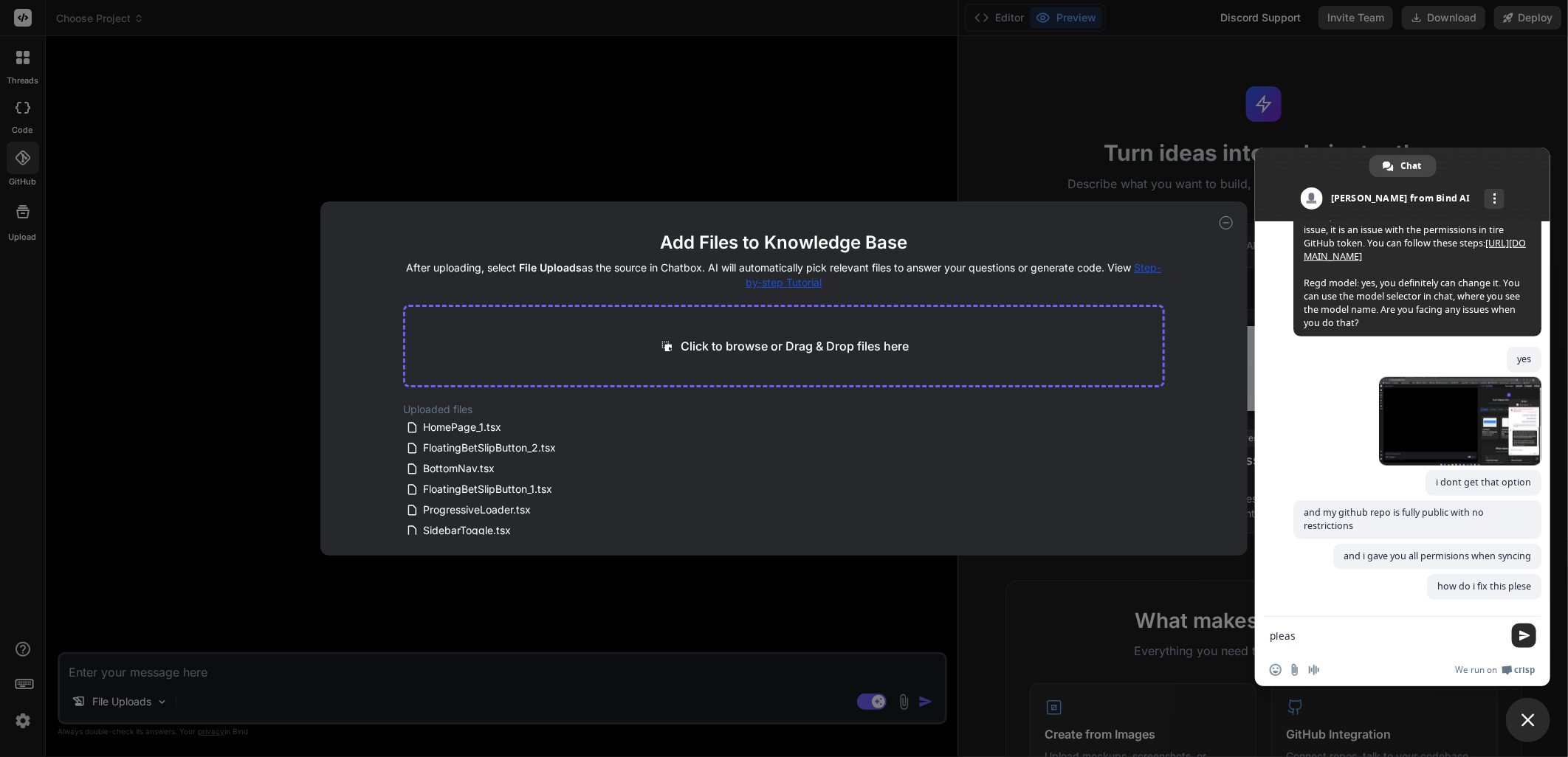
type textarea "please"
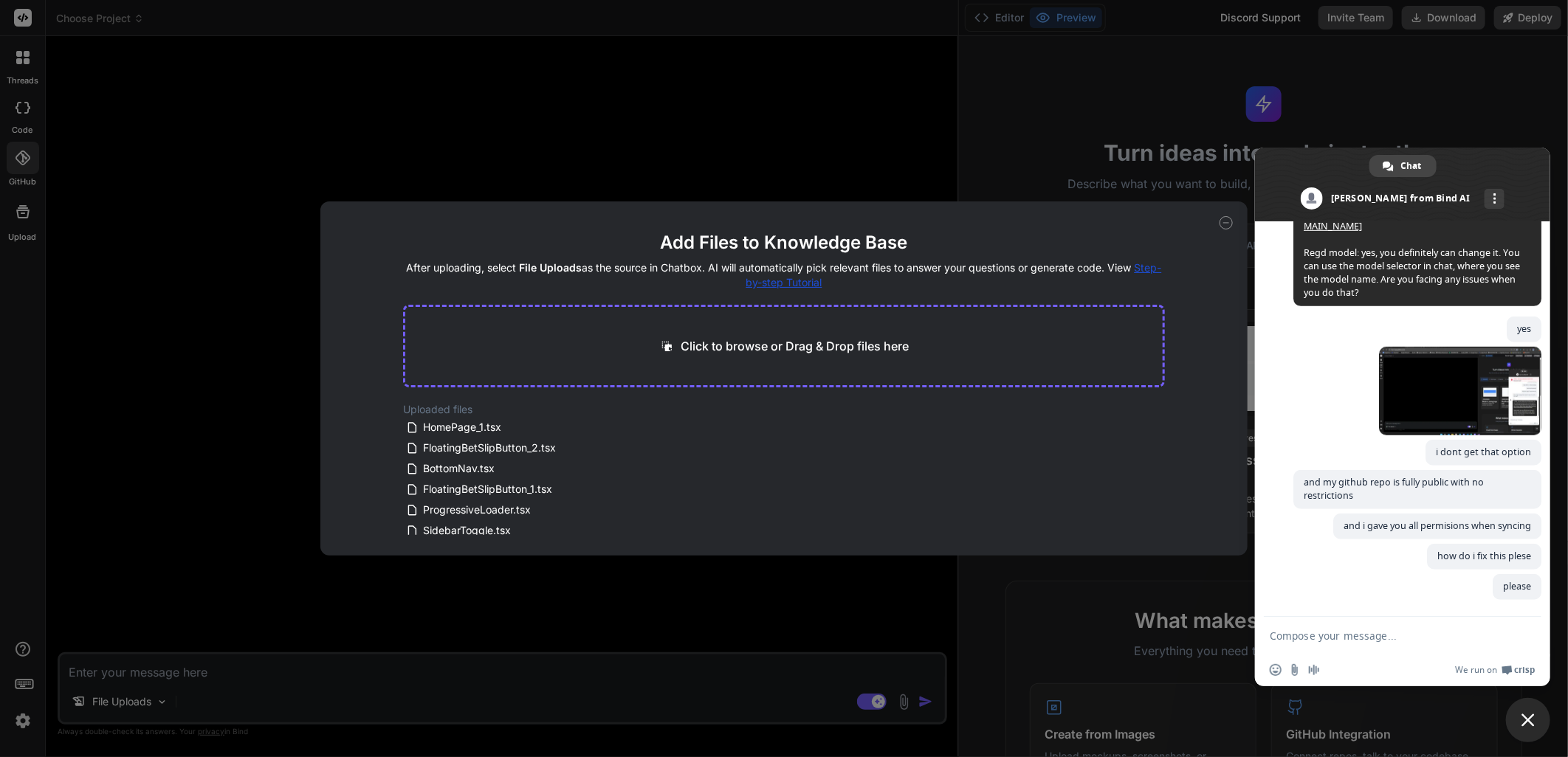
scroll to position [613, 0]
click at [752, 151] on div "Add Files to Knowledge Base After uploading, select File Uploads as the source …" at bounding box center [784, 378] width 1568 height 757
type textarea "x"
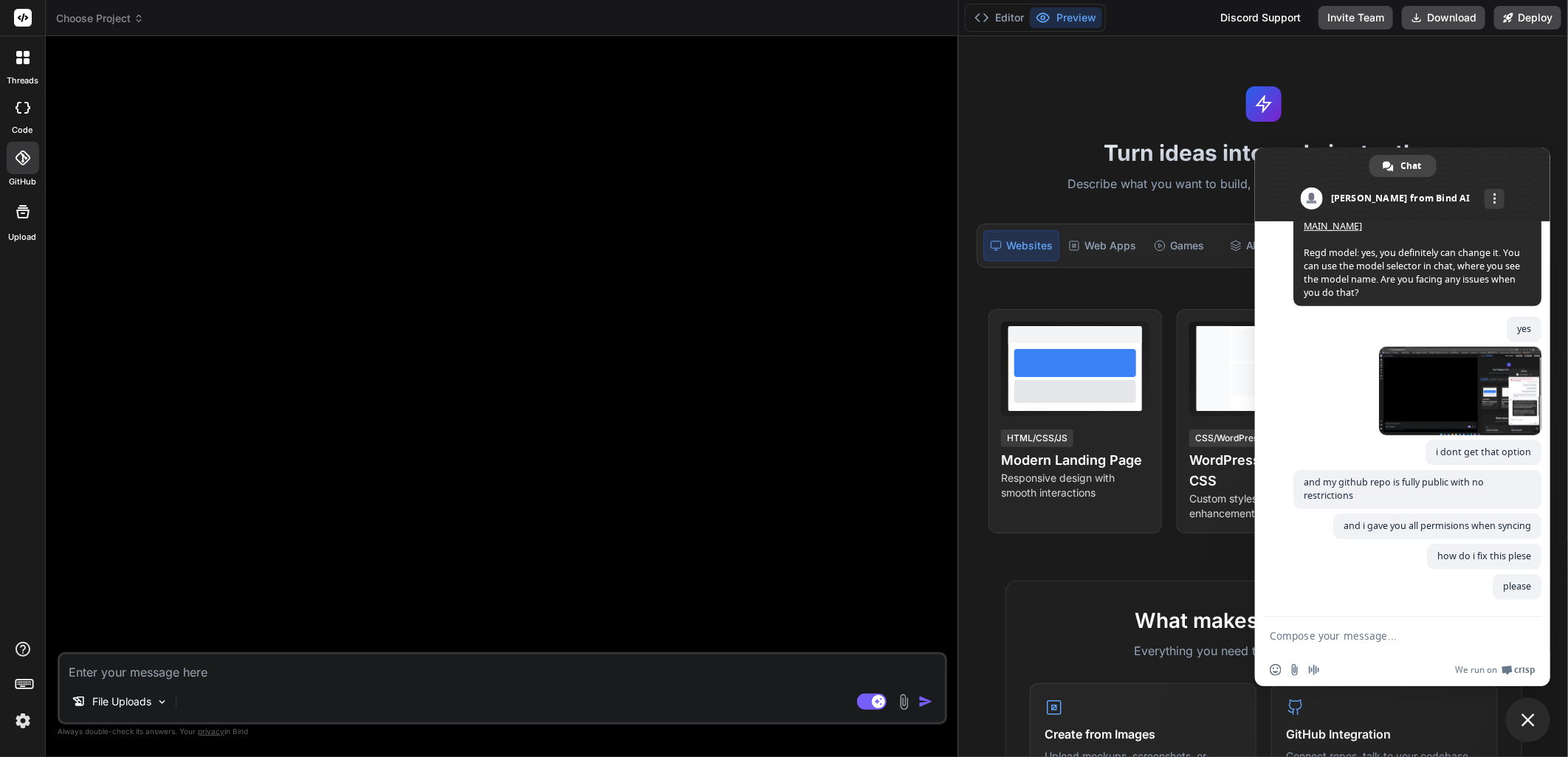
click at [1239, 6] on div "Discord Support" at bounding box center [1260, 17] width 98 height 24
click at [1261, 8] on div "Discord Support" at bounding box center [1260, 17] width 98 height 24
click at [458, 307] on div at bounding box center [504, 349] width 886 height 604
click at [170, 127] on div at bounding box center [504, 349] width 886 height 604
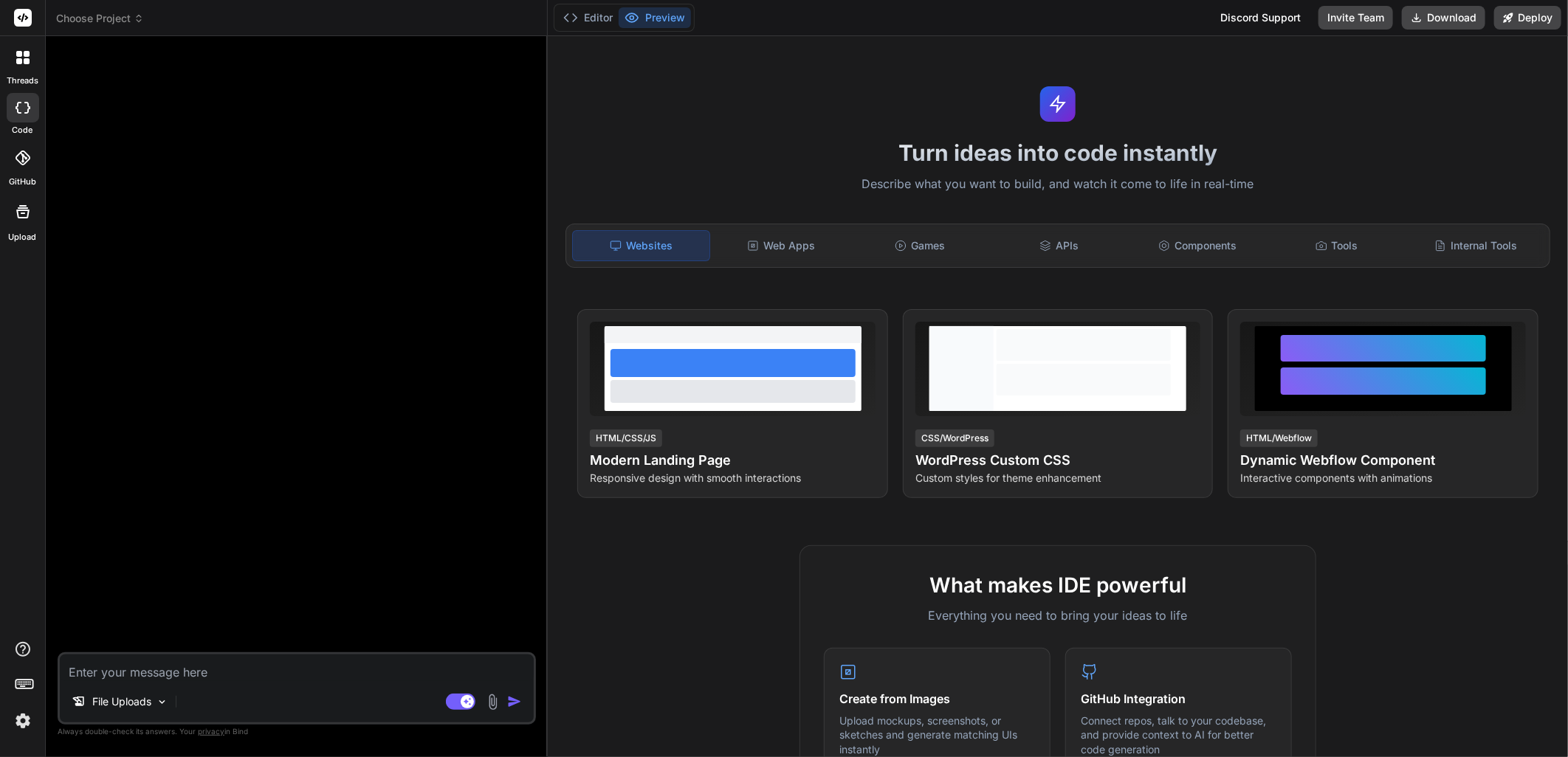
type textarea "x"
click at [1533, 719] on span "Open chat" at bounding box center [1528, 722] width 25 height 21
